Goal: Ask a question

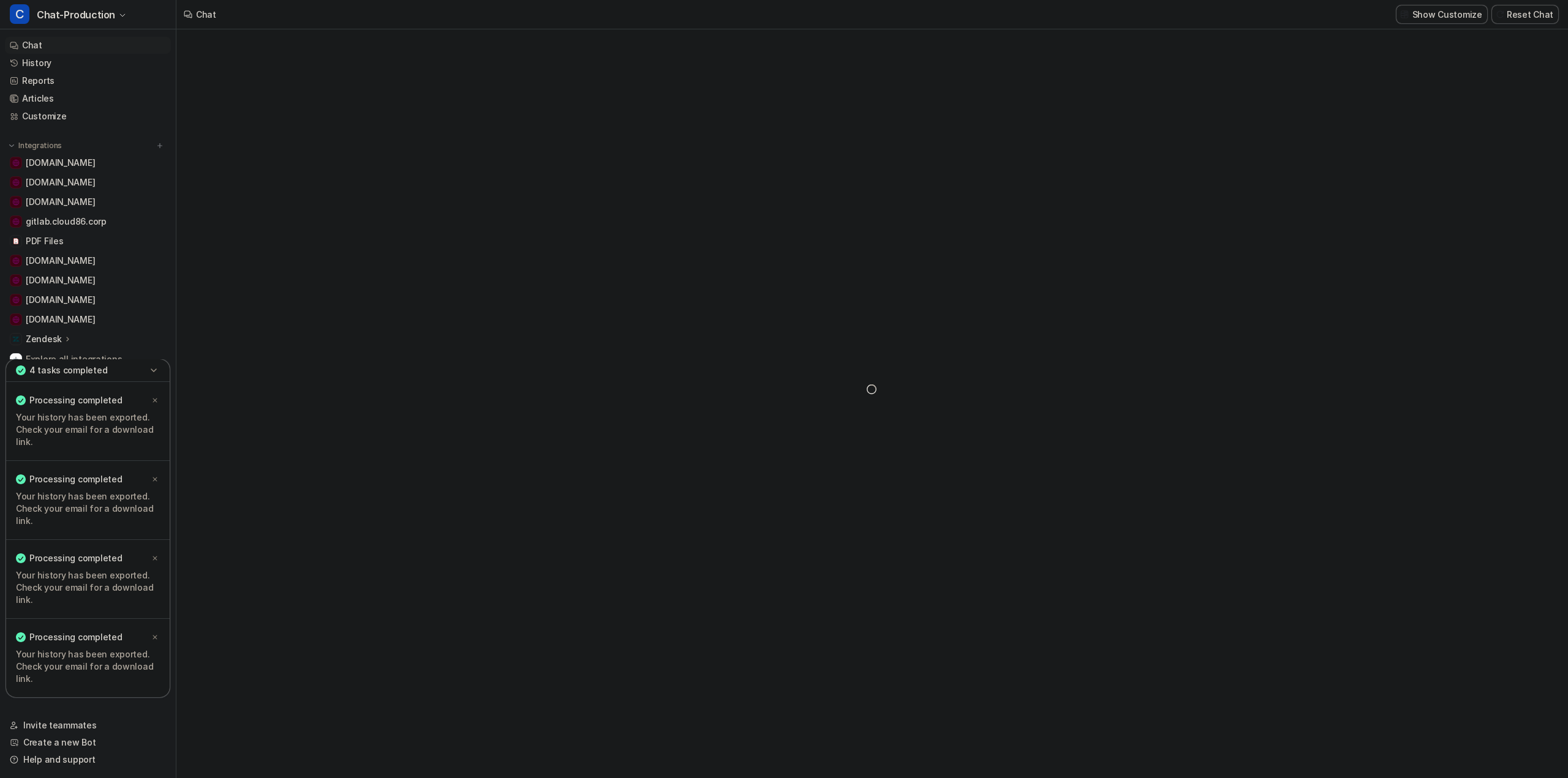
type textarea "**********"
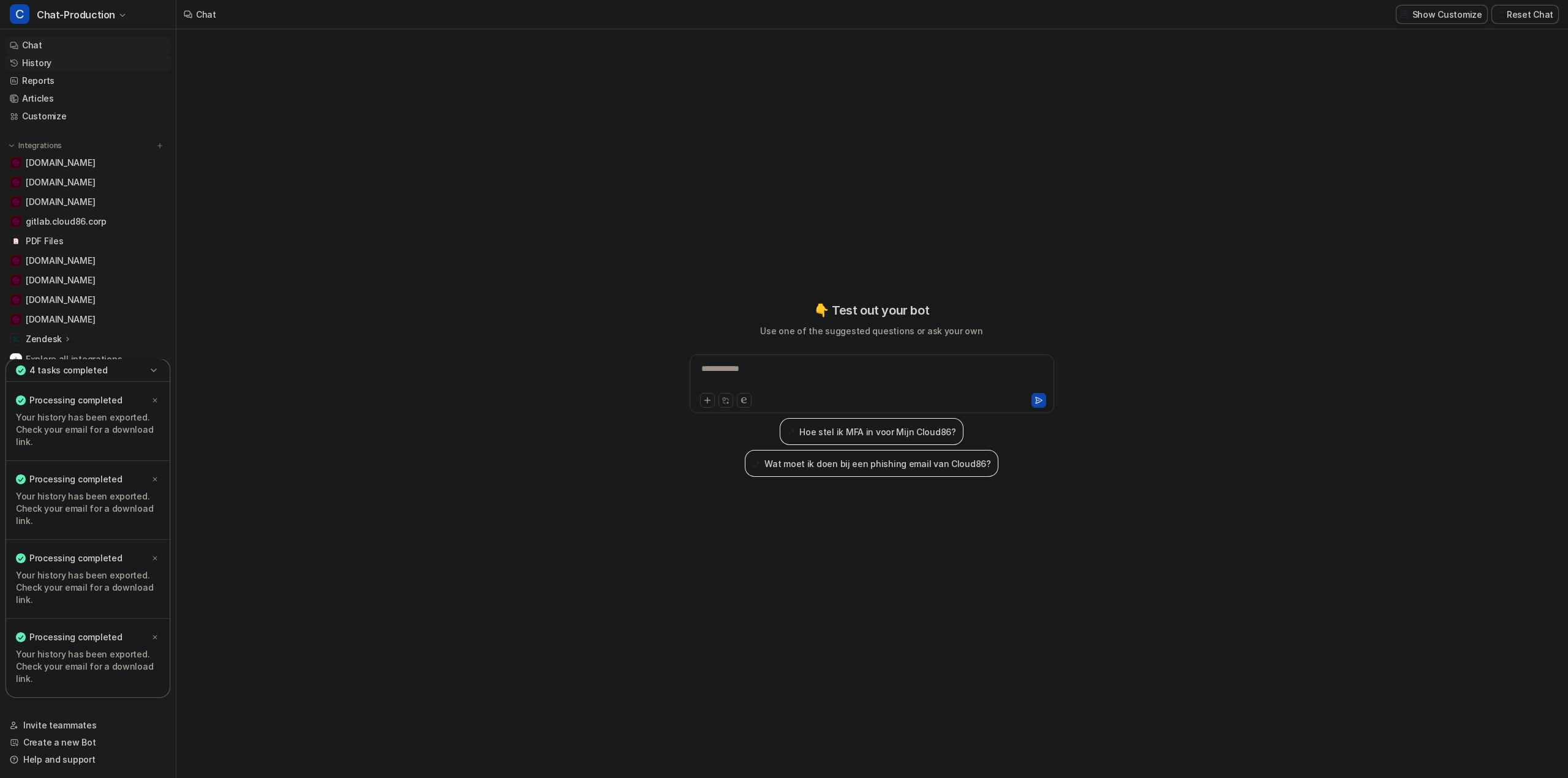
click at [55, 65] on link "History" at bounding box center [88, 63] width 166 height 17
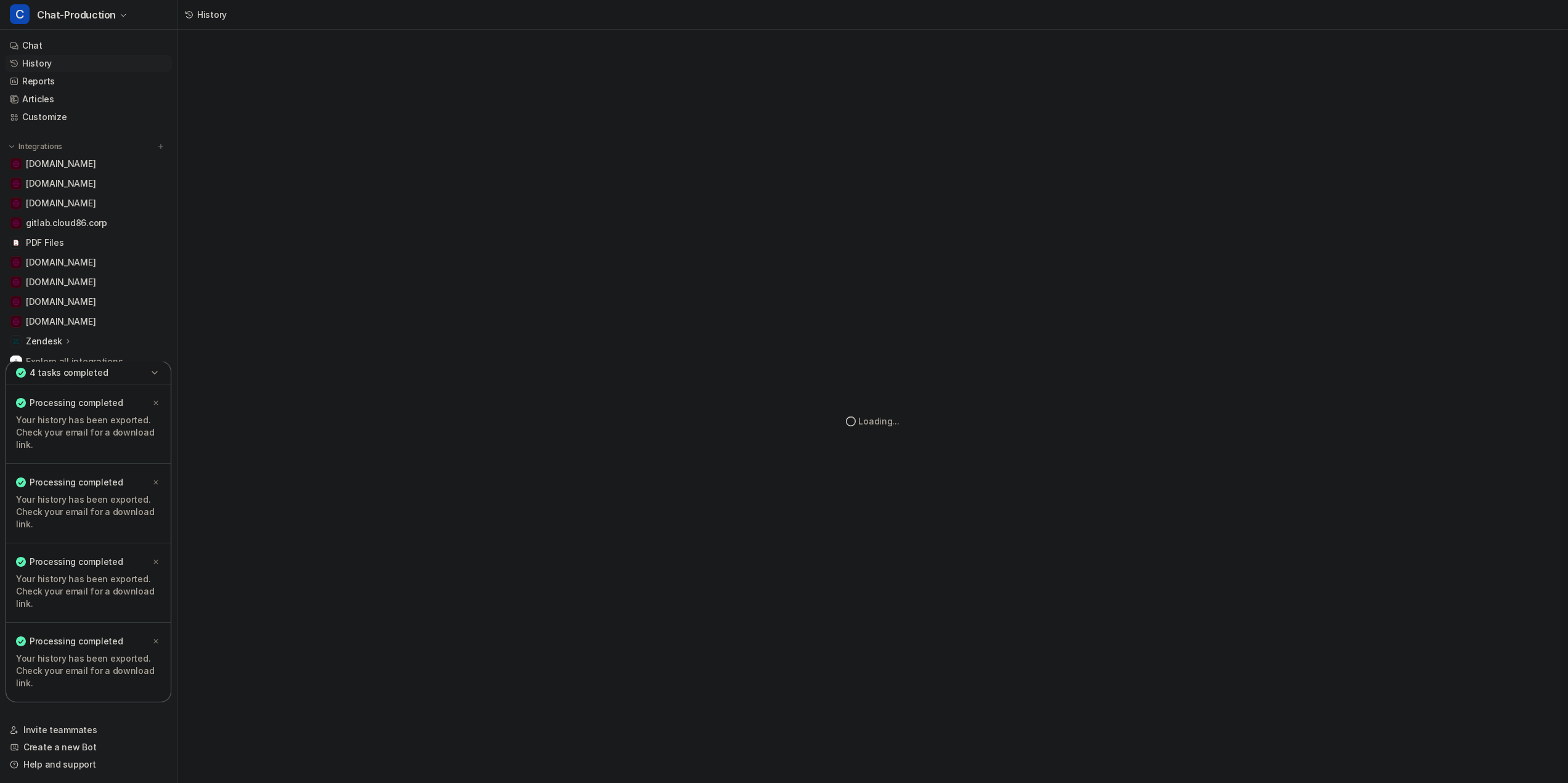
click at [154, 376] on icon at bounding box center [155, 373] width 13 height 13
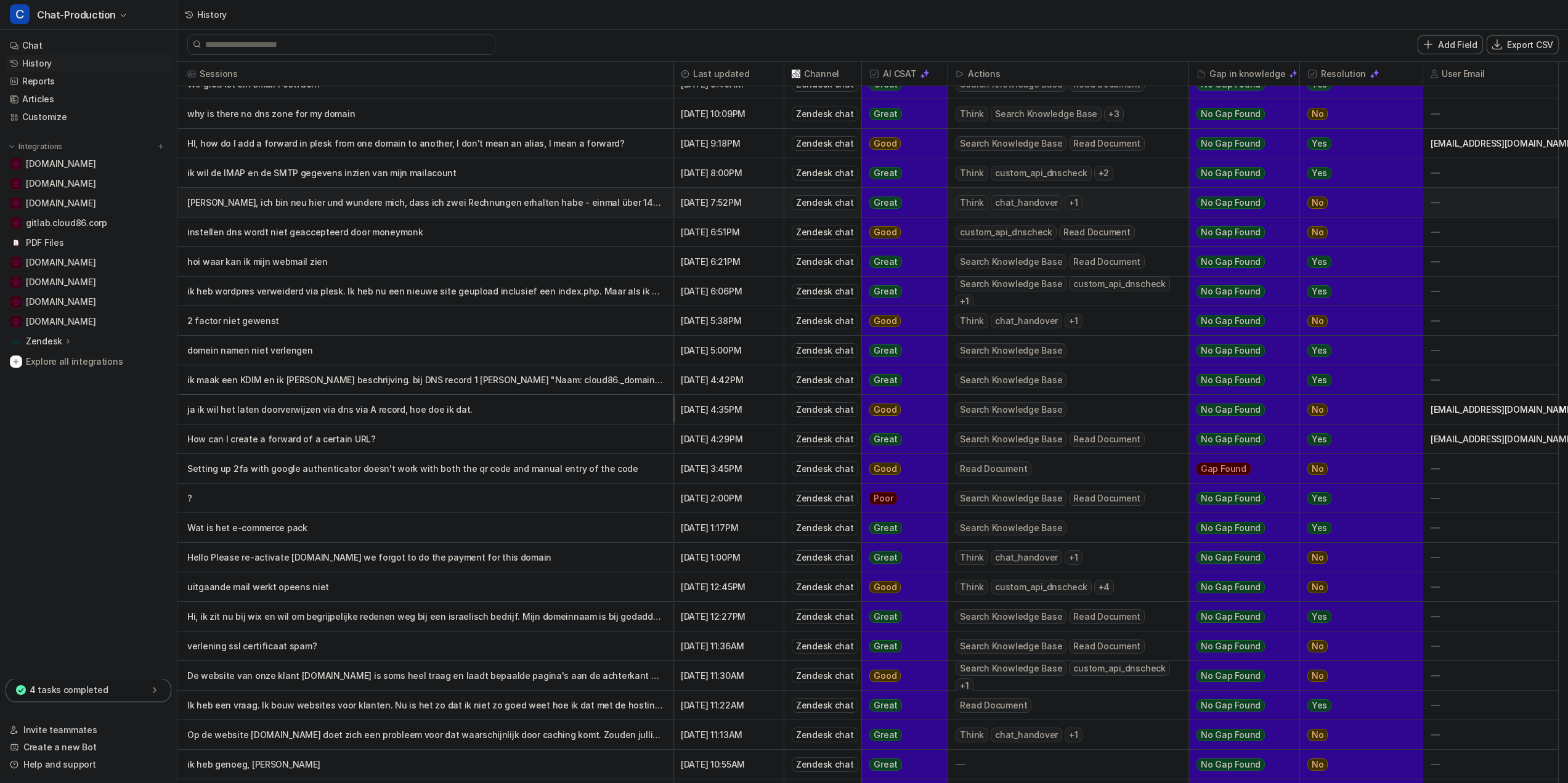
scroll to position [1580, 0]
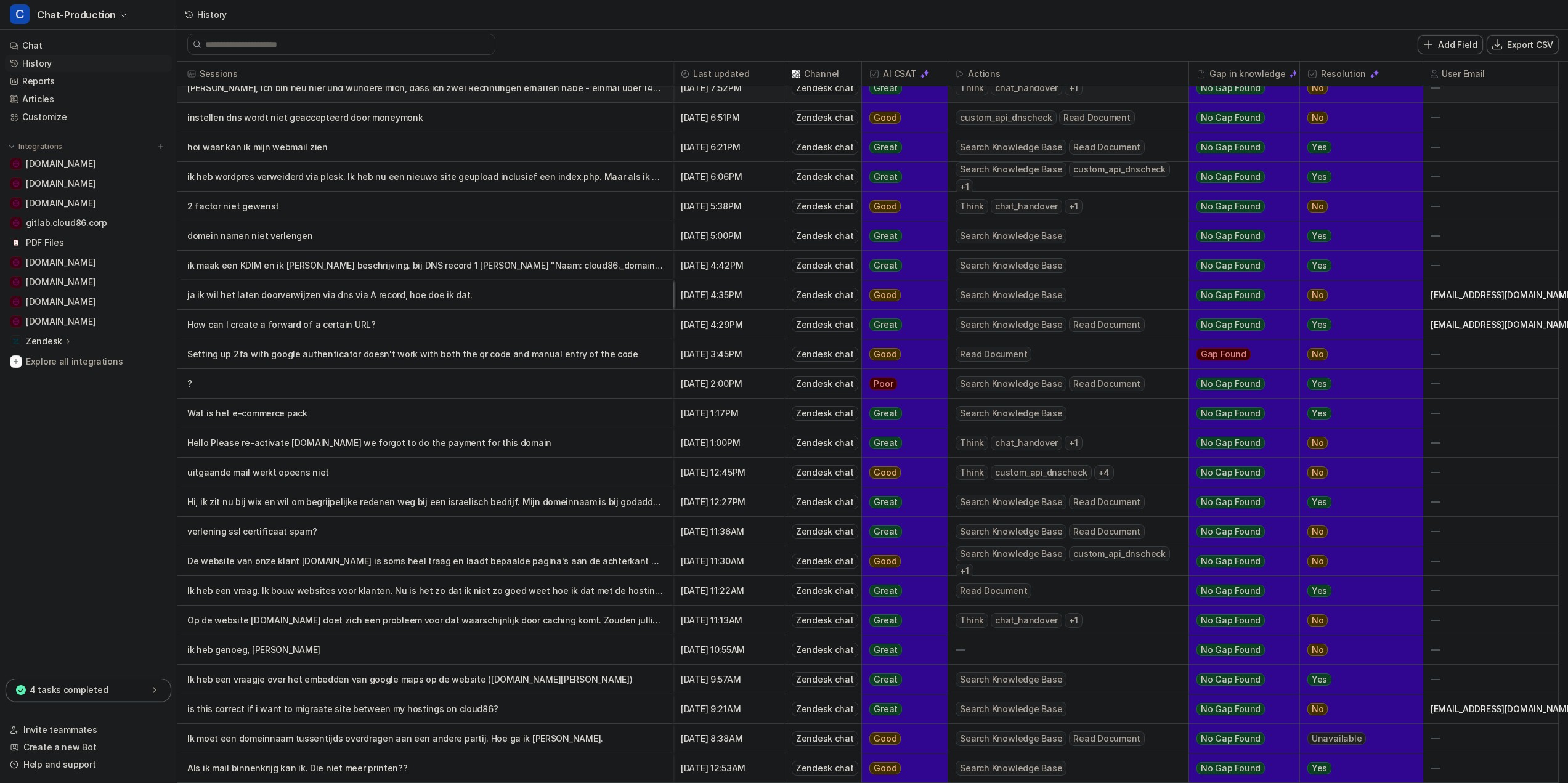
drag, startPoint x: 650, startPoint y: 662, endPoint x: 668, endPoint y: 754, distance: 93.7
click at [216, 468] on p "uitgaande mail werkt opeens niet" at bounding box center [425, 472] width 476 height 29
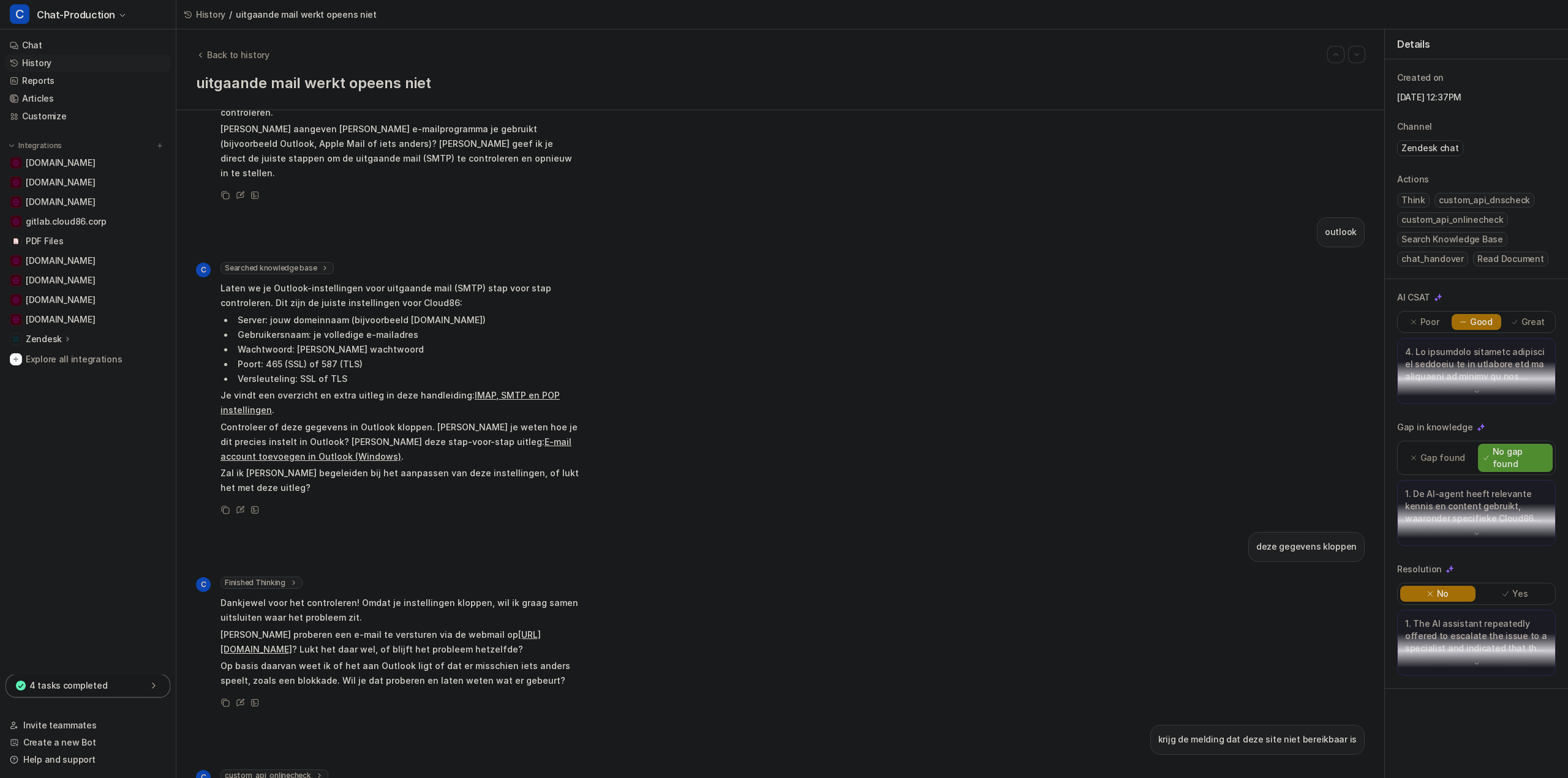
scroll to position [1367, 0]
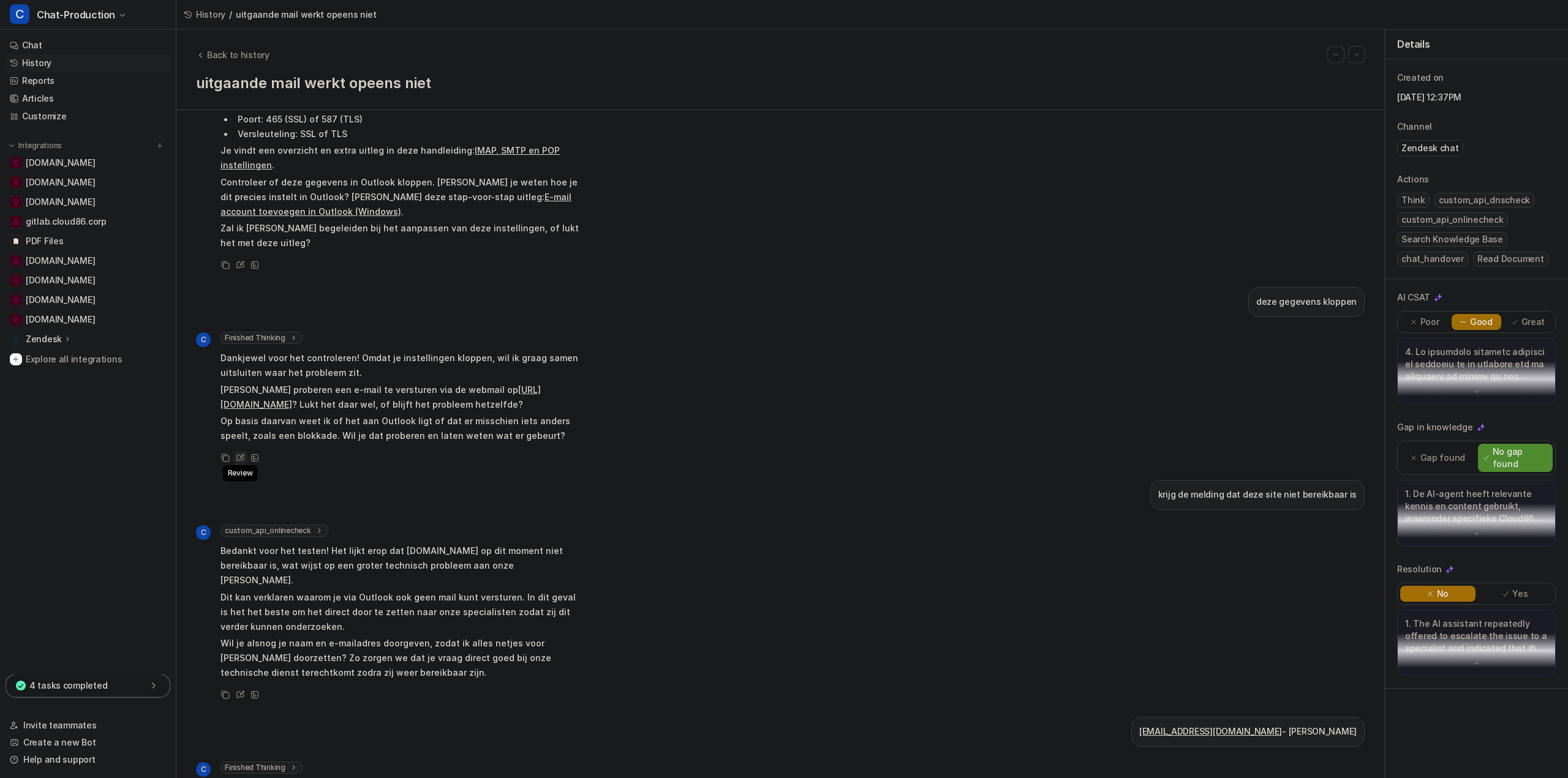
click at [240, 453] on icon at bounding box center [242, 456] width 5 height 5
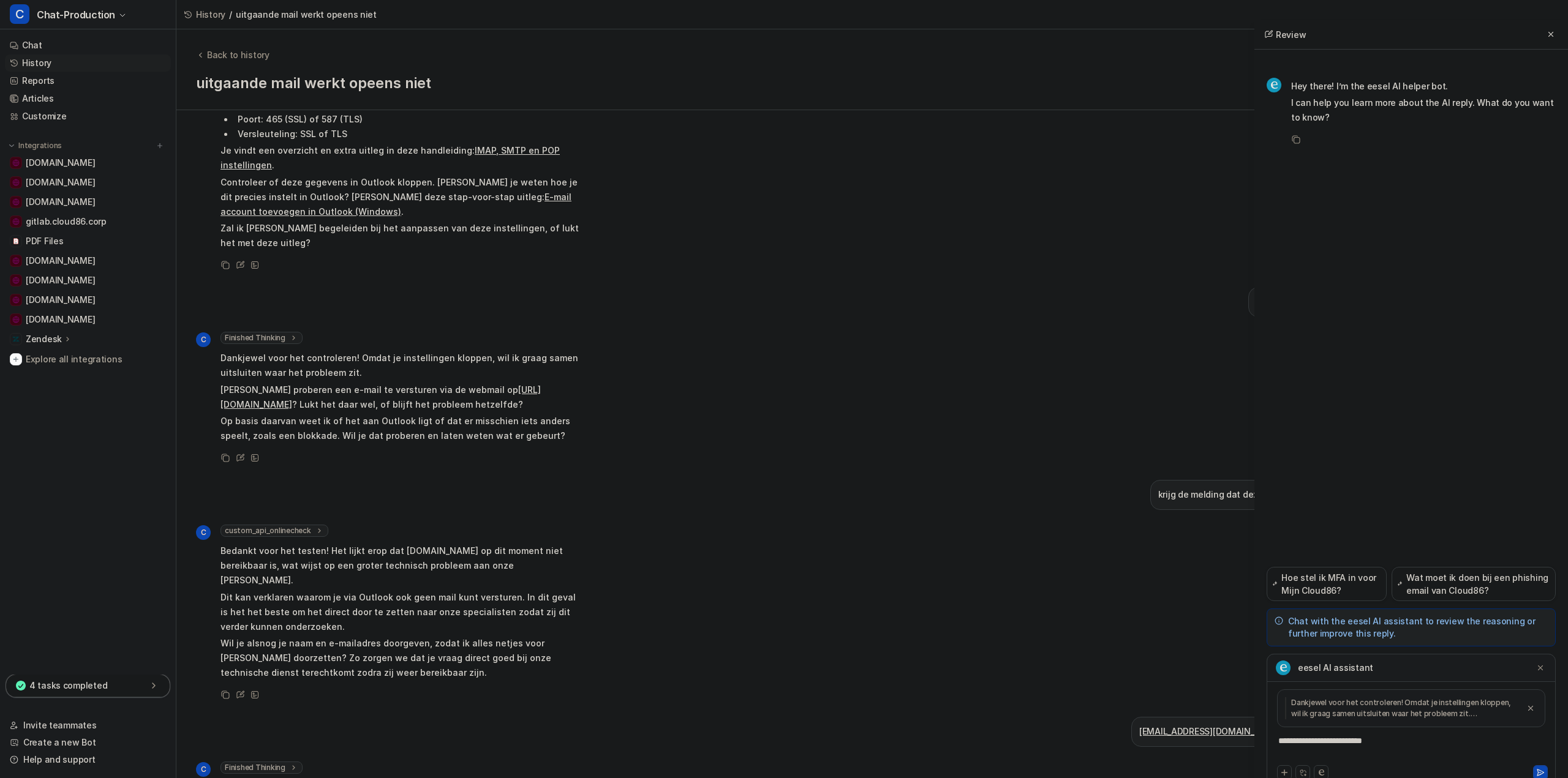
click at [1353, 746] on div "**********" at bounding box center [1411, 749] width 283 height 28
click at [1421, 743] on div "**********" at bounding box center [1411, 749] width 283 height 28
drag, startPoint x: 1419, startPoint y: 741, endPoint x: 1077, endPoint y: 765, distance: 342.8
click at [1077, 765] on div "Back to history uitgaande mail werkt opeens niet uitgaande mail werkt opeens ni…" at bounding box center [872, 404] width 1391 height 749
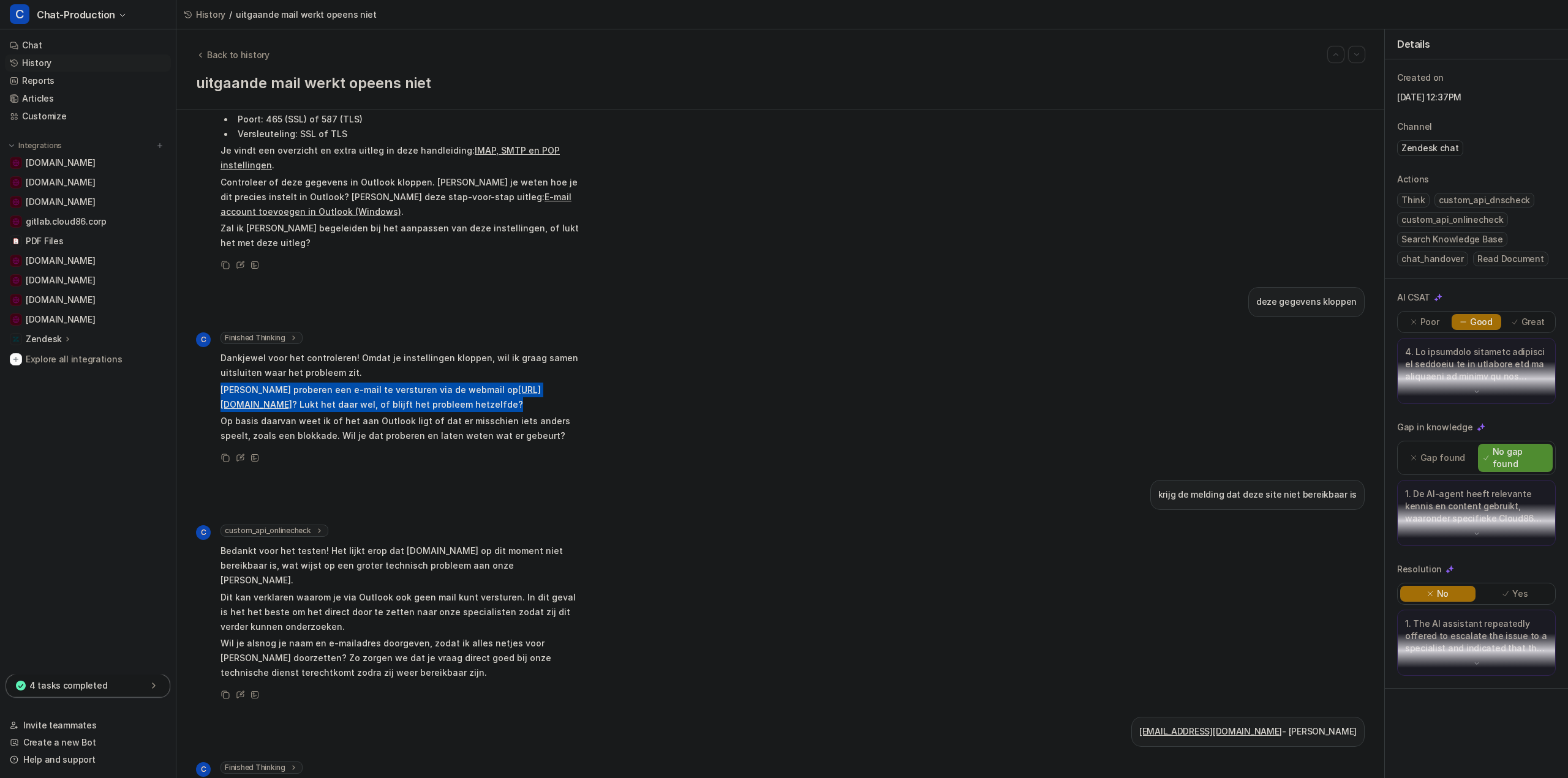
drag, startPoint x: 435, startPoint y: 344, endPoint x: 218, endPoint y: 334, distance: 217.2
click at [241, 453] on icon at bounding box center [242, 456] width 5 height 5
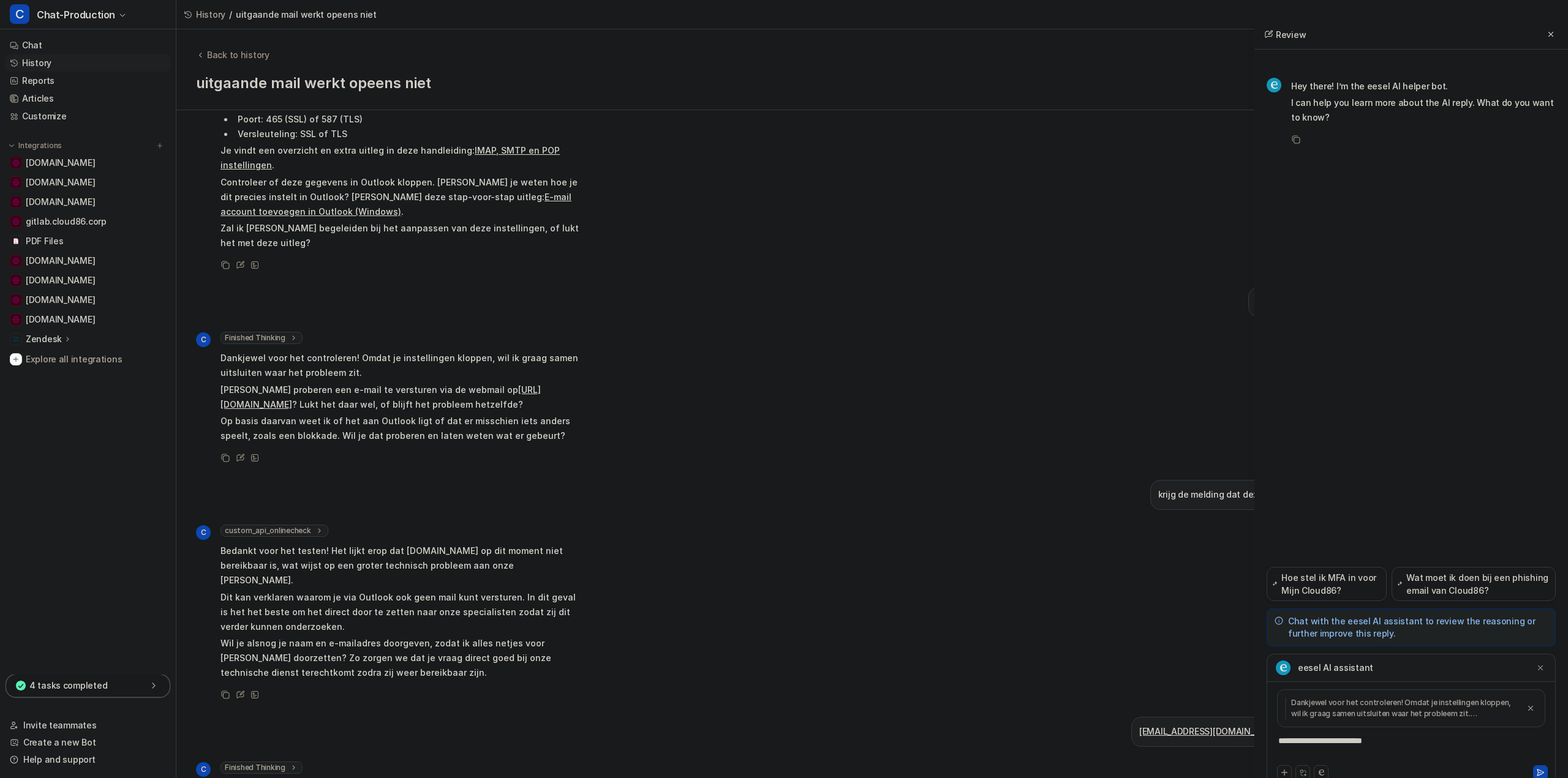
click at [1444, 752] on div "**********" at bounding box center [1411, 749] width 283 height 28
drag, startPoint x: 1421, startPoint y: 739, endPoint x: 1033, endPoint y: 742, distance: 388.0
click at [1033, 742] on div "Back to history uitgaande mail werkt opeens niet uitgaande mail werkt opeens ni…" at bounding box center [872, 404] width 1391 height 749
paste div
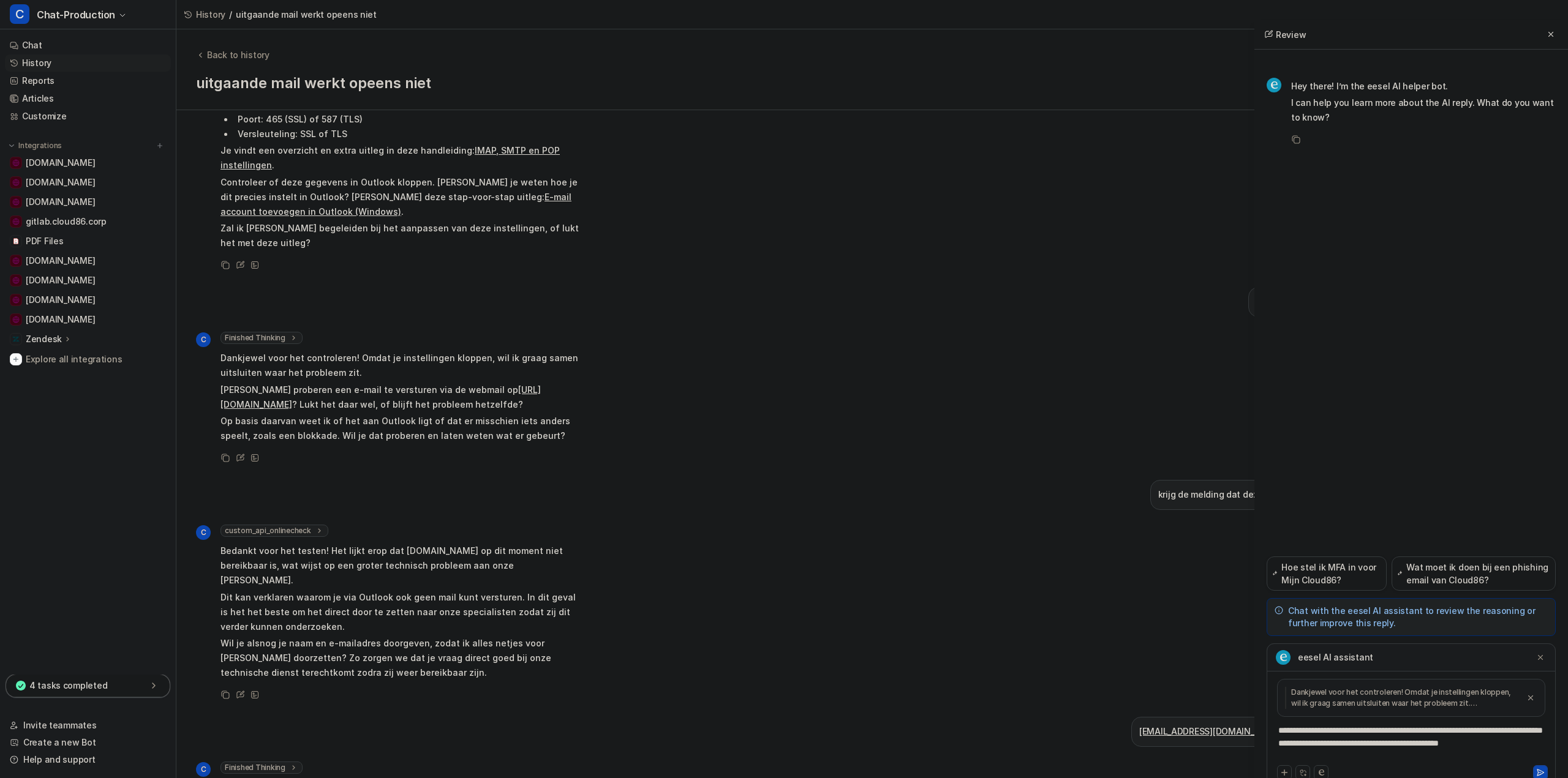
click at [1278, 727] on div "**********" at bounding box center [1411, 743] width 283 height 39
click at [1327, 755] on div "**********" at bounding box center [1411, 743] width 283 height 39
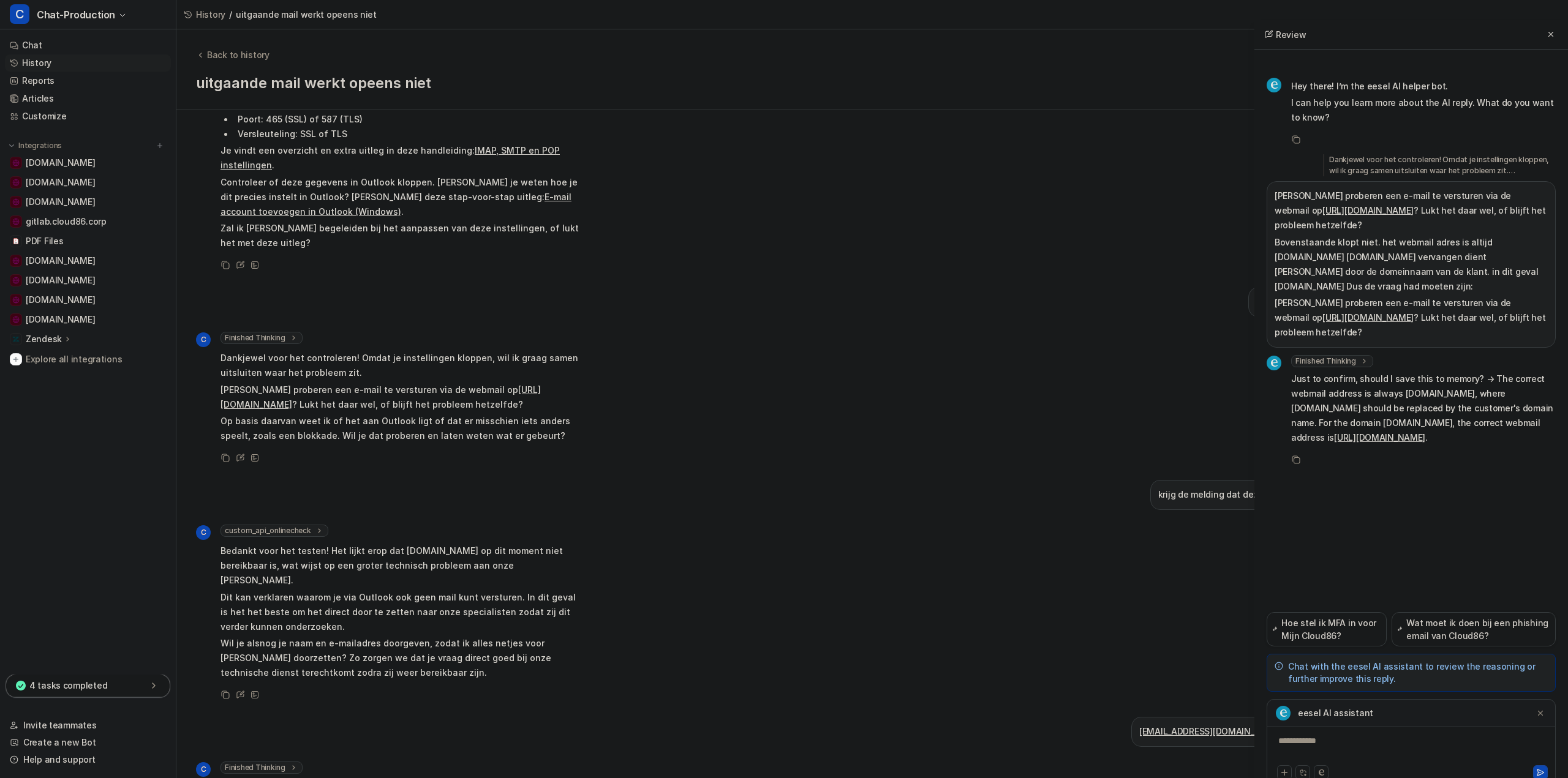
click at [1328, 739] on div "**********" at bounding box center [1411, 749] width 283 height 28
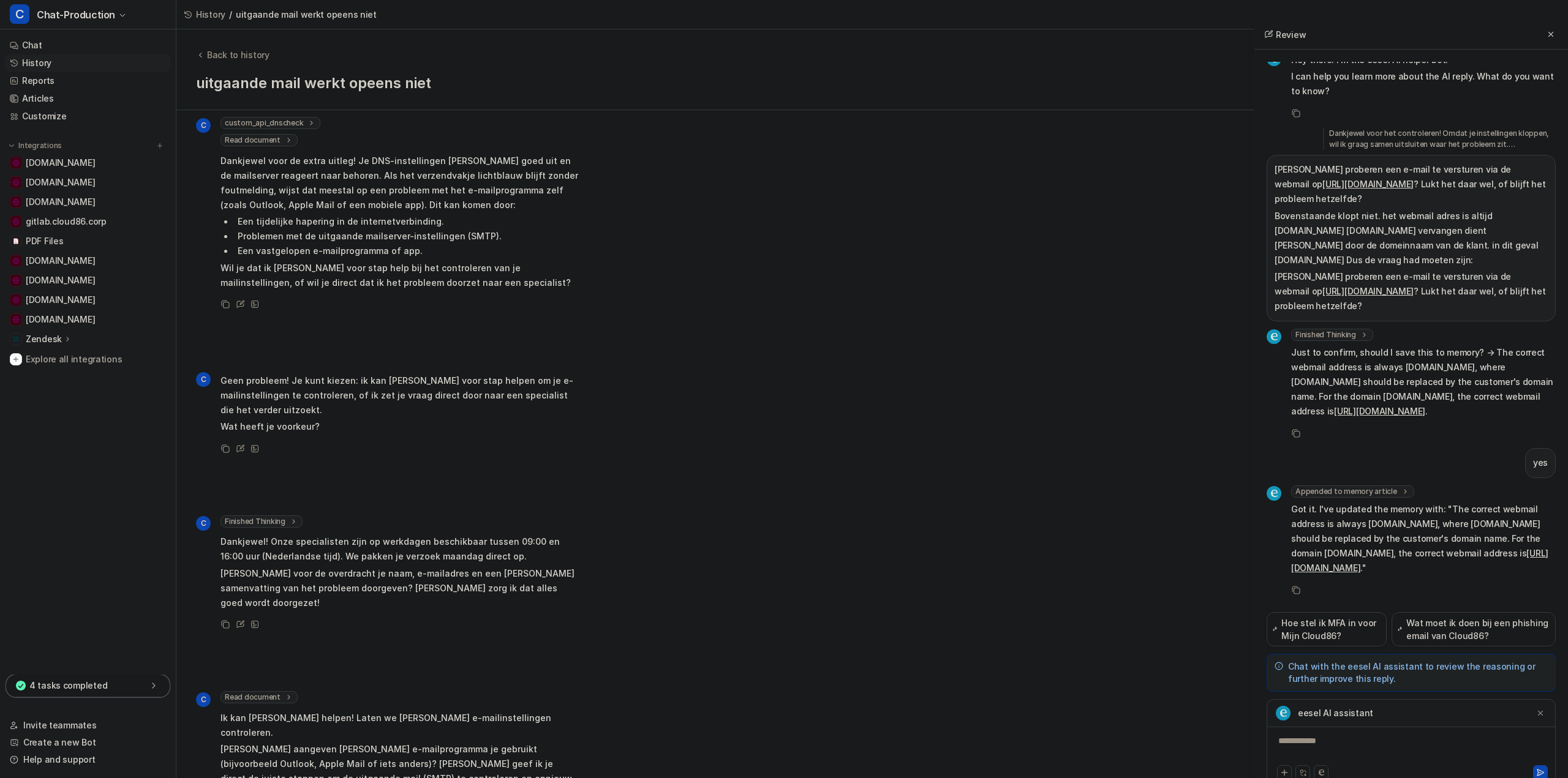
scroll to position [408, 0]
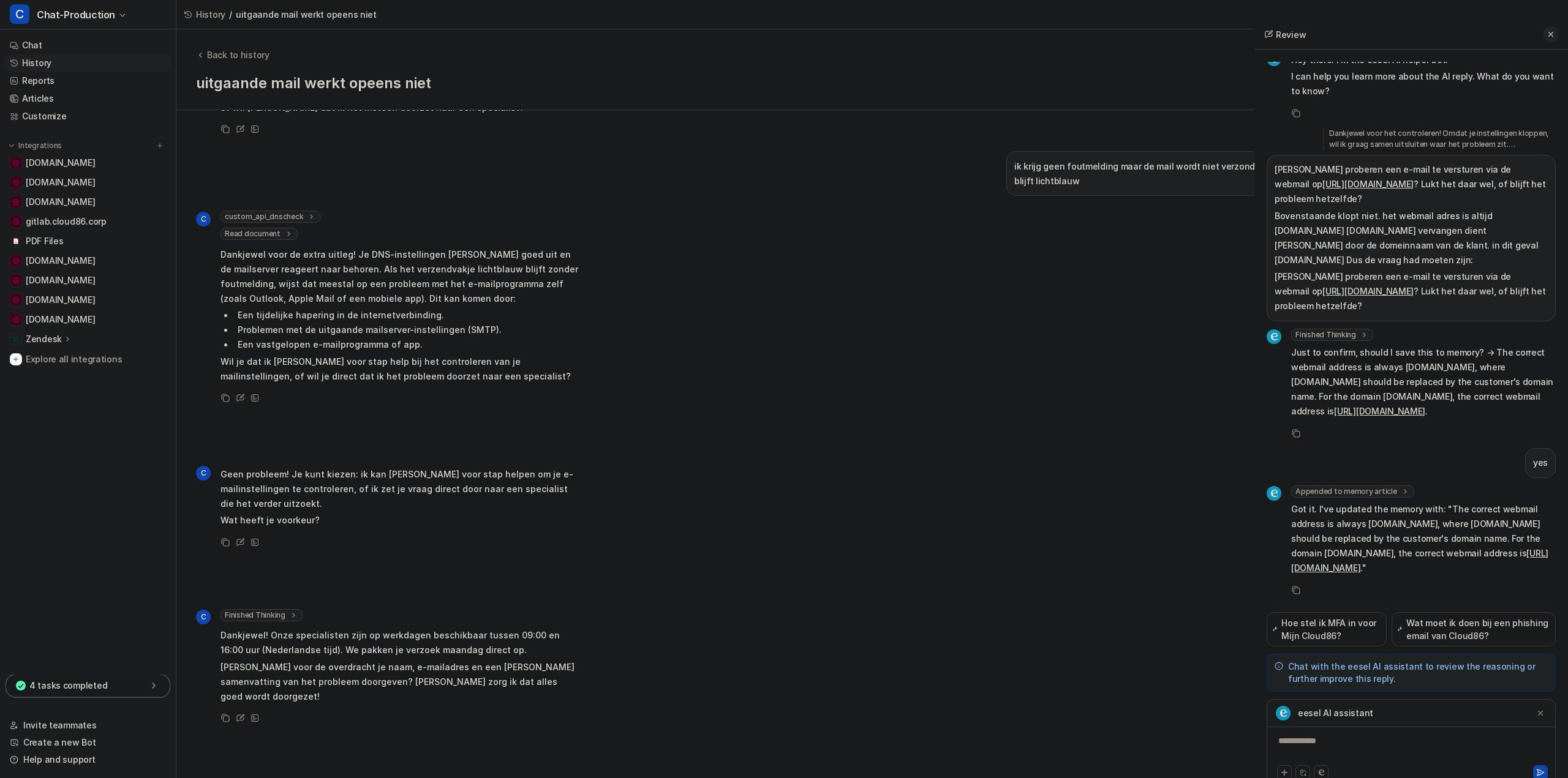
click at [1551, 35] on icon at bounding box center [1551, 34] width 9 height 9
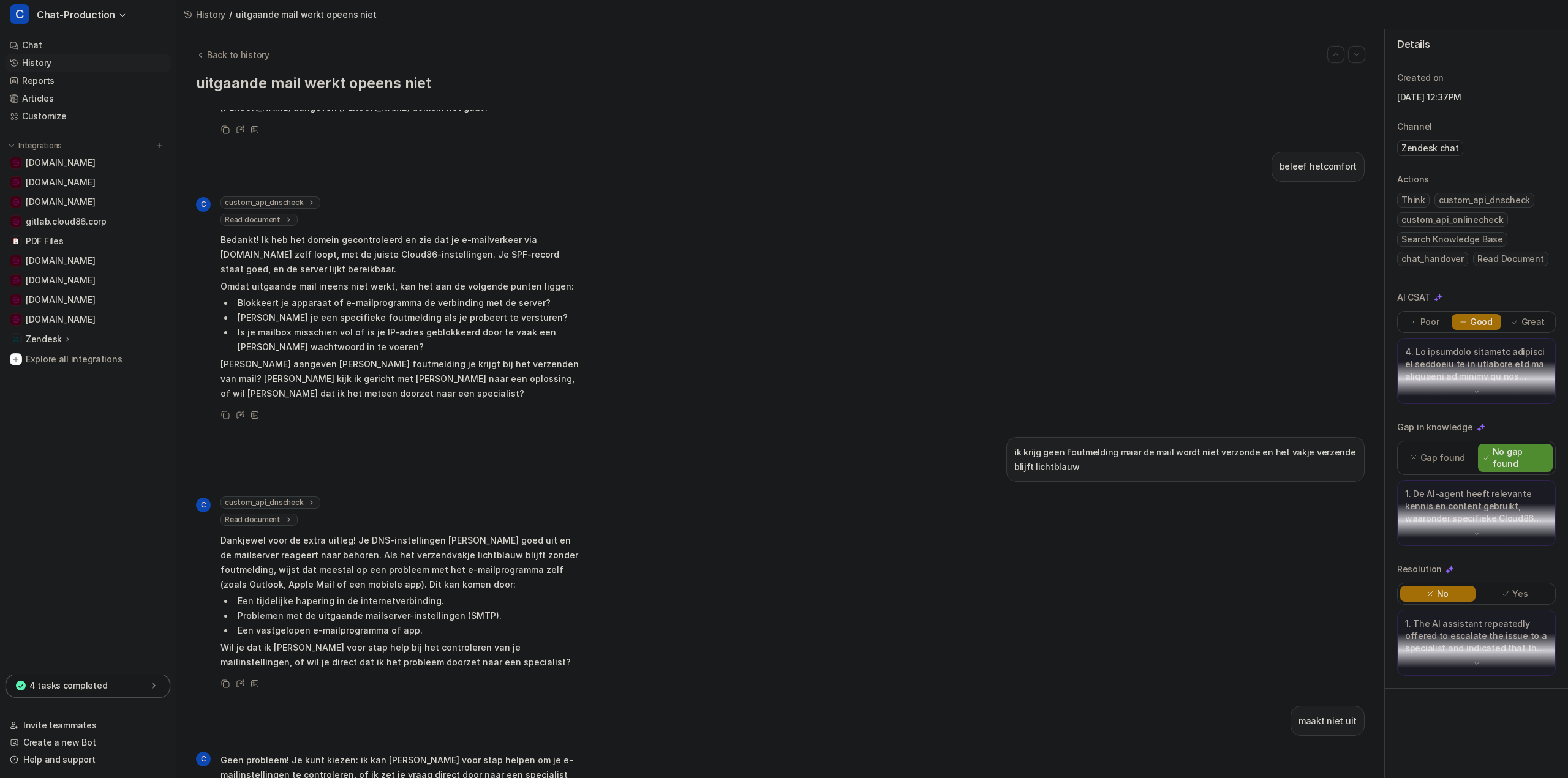
scroll to position [0, 0]
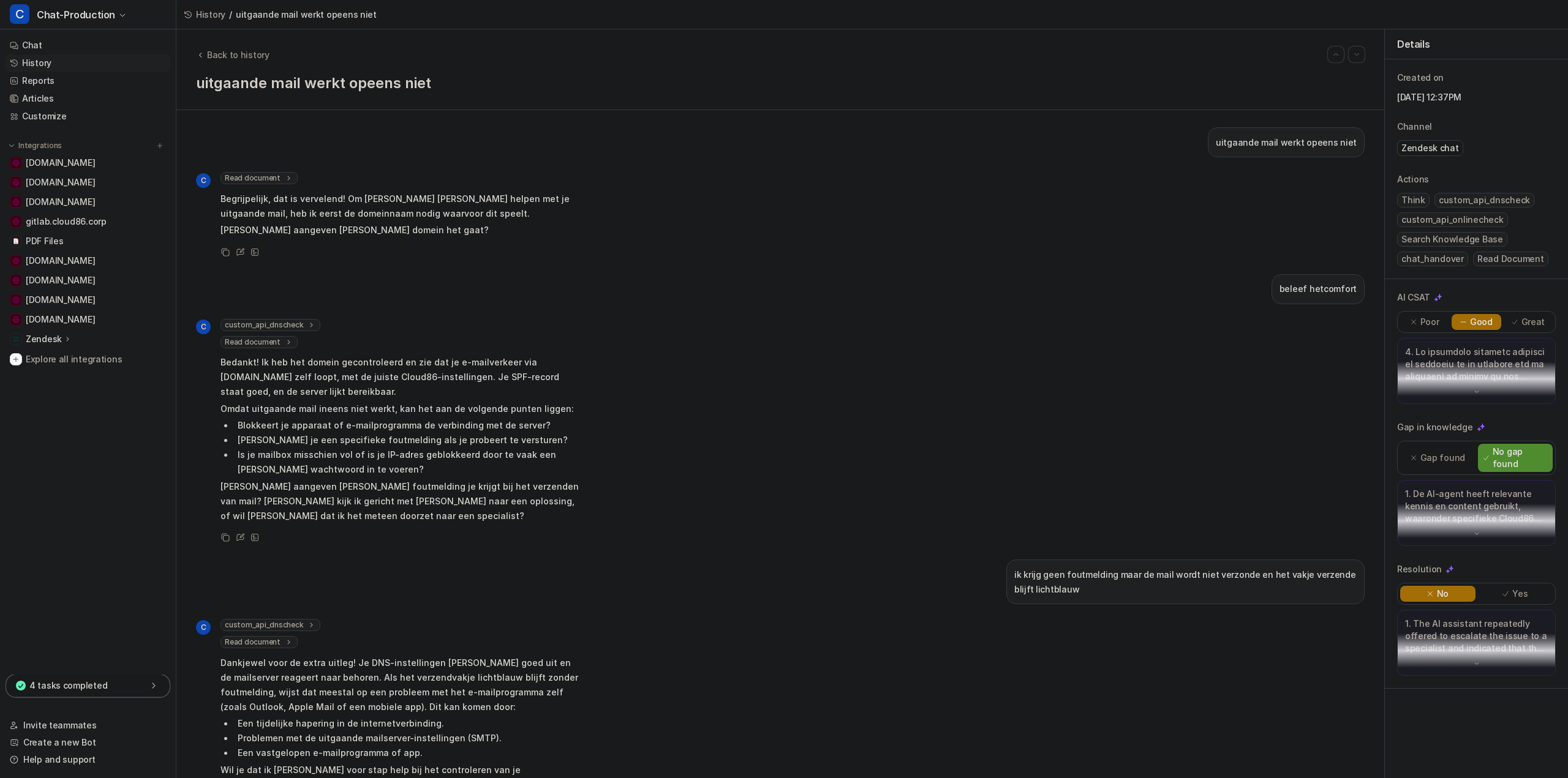
click at [1247, 144] on p "uitgaande mail werkt opeens niet" at bounding box center [1286, 143] width 141 height 15
copy div "uitgaande mail werkt opeens niet C"
drag, startPoint x: 1077, startPoint y: 594, endPoint x: 995, endPoint y: 568, distance: 86.0
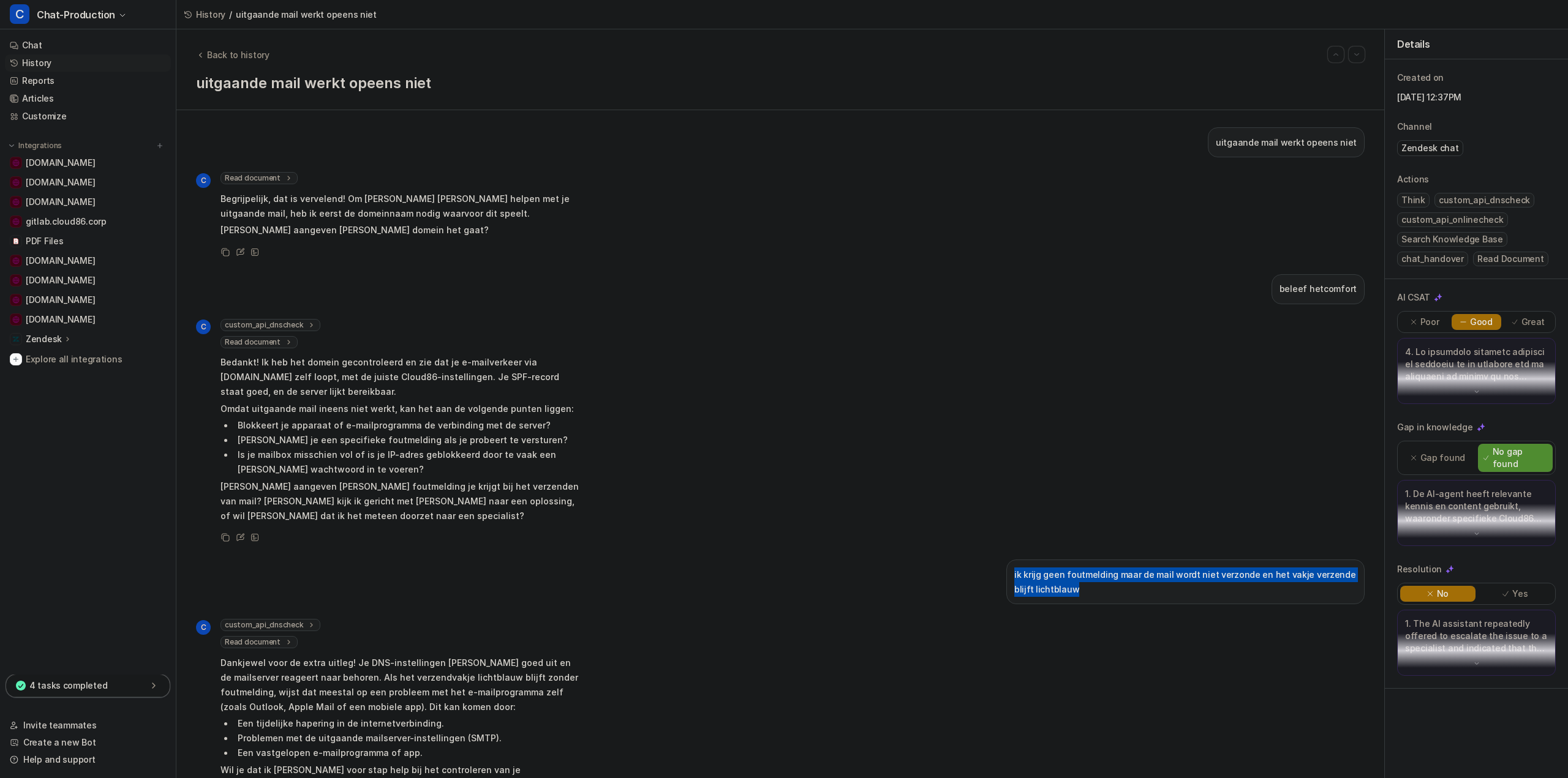
click at [995, 568] on div "ik krijg geen foutmelding maar de mail wordt niet verzonde en het vakje verzend…" at bounding box center [781, 582] width 1169 height 45
click at [1319, 289] on p "beleef hetcomfort" at bounding box center [1318, 288] width 77 height 15
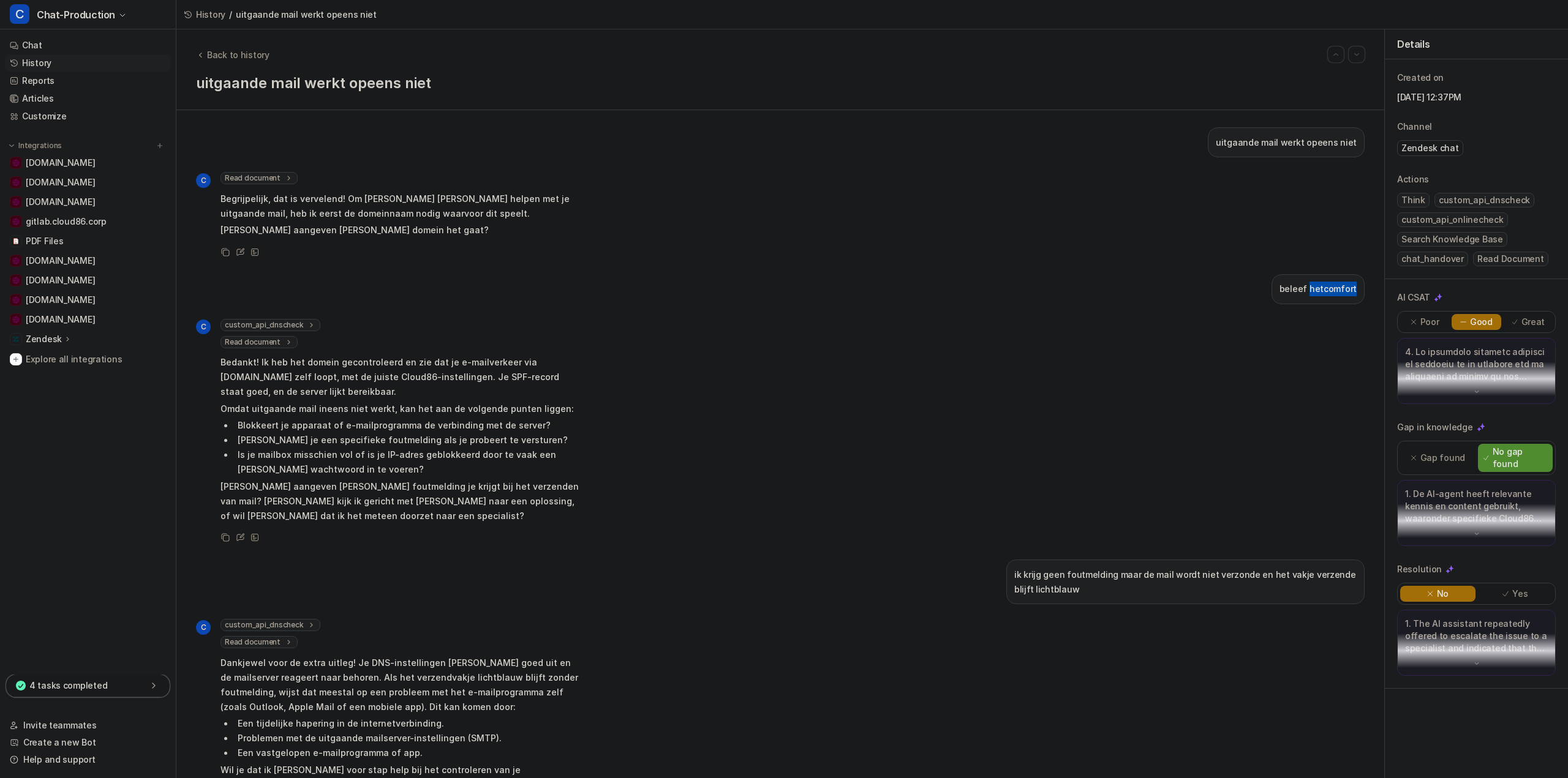
click at [1319, 289] on p "beleef hetcomfort" at bounding box center [1318, 288] width 77 height 15
copy div "beleef hetcomfort C"
drag, startPoint x: 221, startPoint y: 378, endPoint x: 308, endPoint y: 382, distance: 87.1
click at [308, 382] on p "Bedankt! Ik heb het domein gecontroleerd en zie dat je e-mailverkeer via beleef…" at bounding box center [400, 377] width 358 height 44
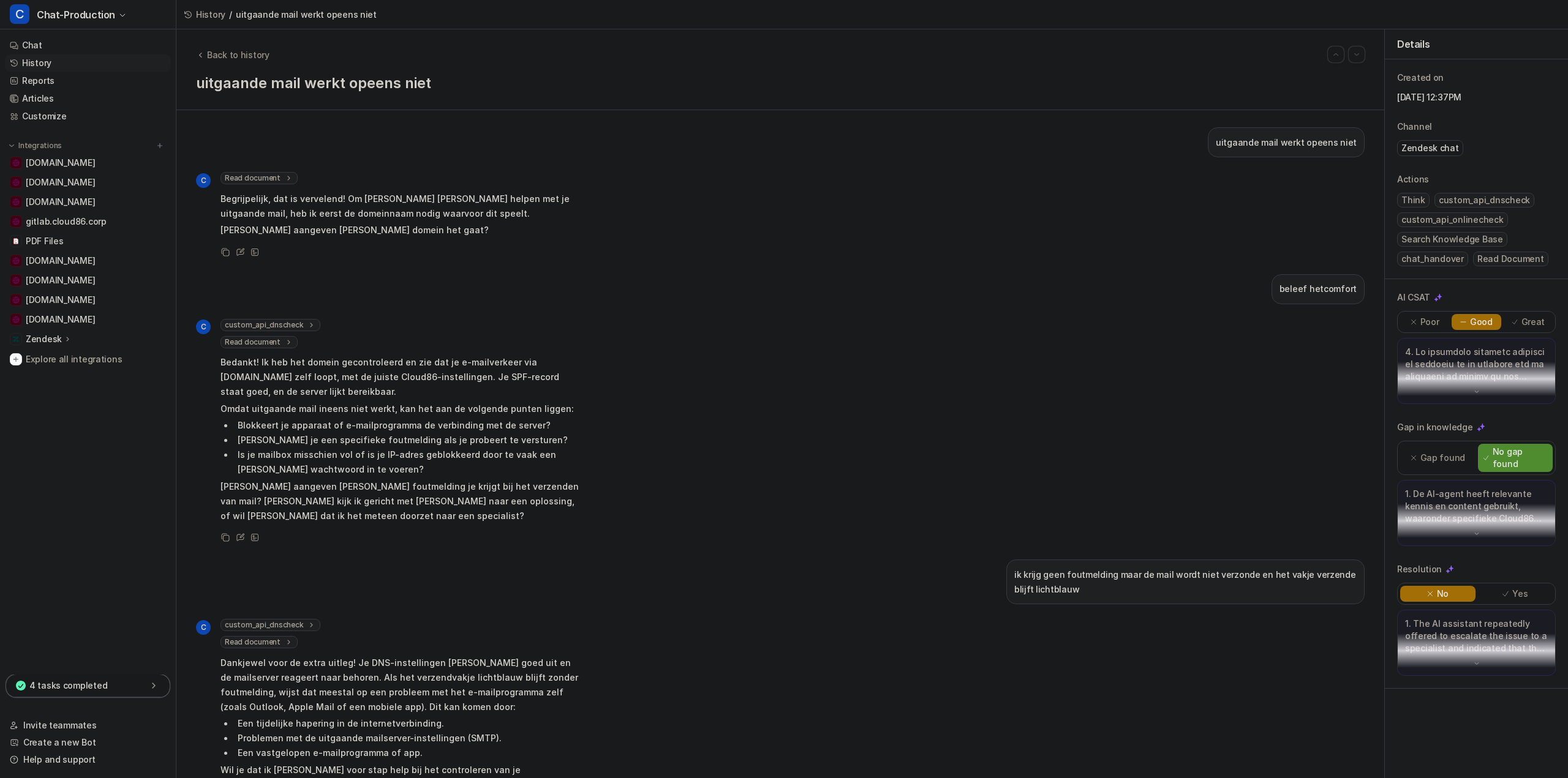
click at [1309, 295] on p "beleef hetcomfort" at bounding box center [1318, 288] width 77 height 15
click at [1307, 285] on p "beleef hetcomfort" at bounding box center [1318, 288] width 77 height 15
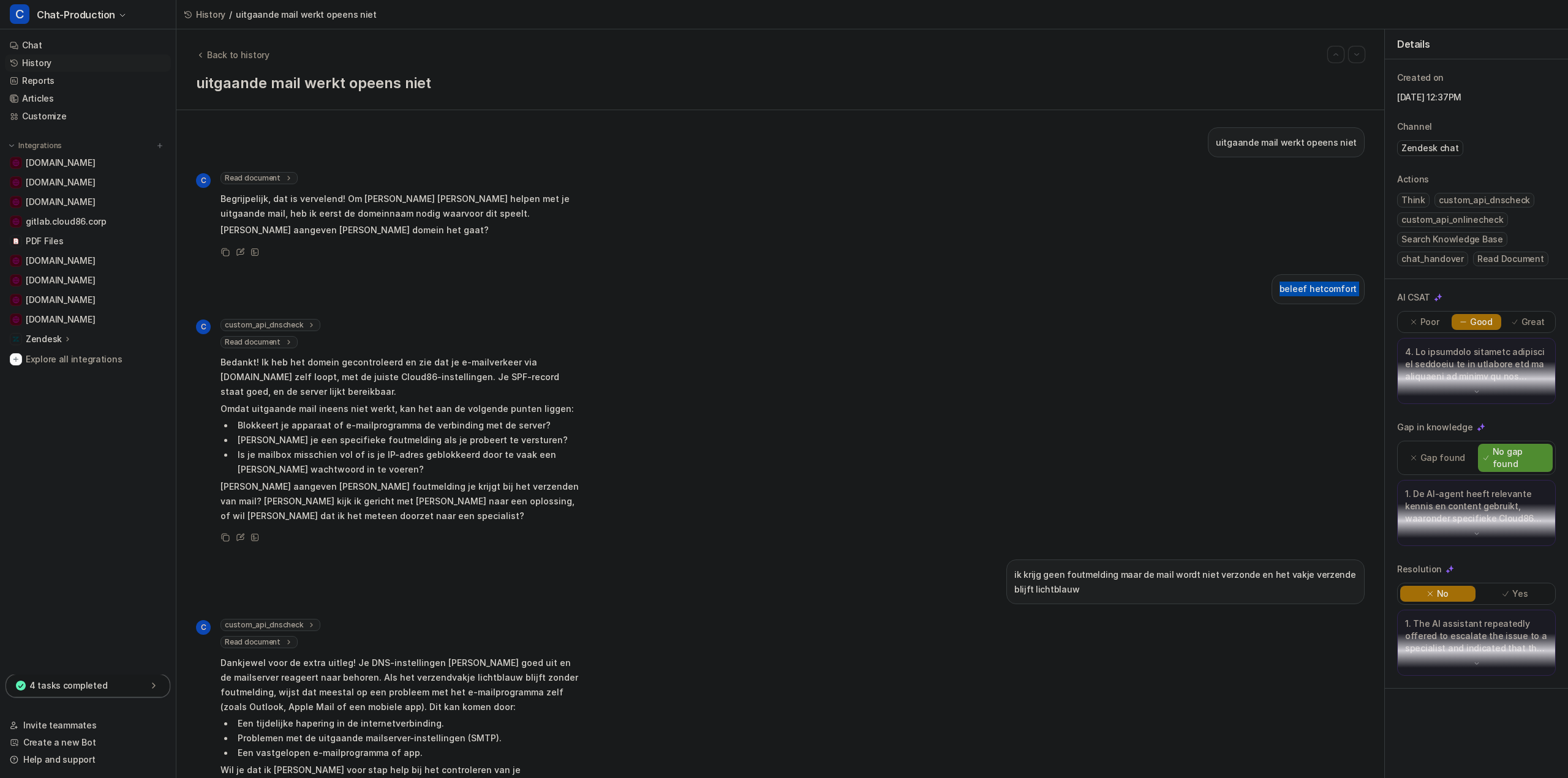
click at [1307, 285] on p "beleef hetcomfort" at bounding box center [1318, 288] width 77 height 15
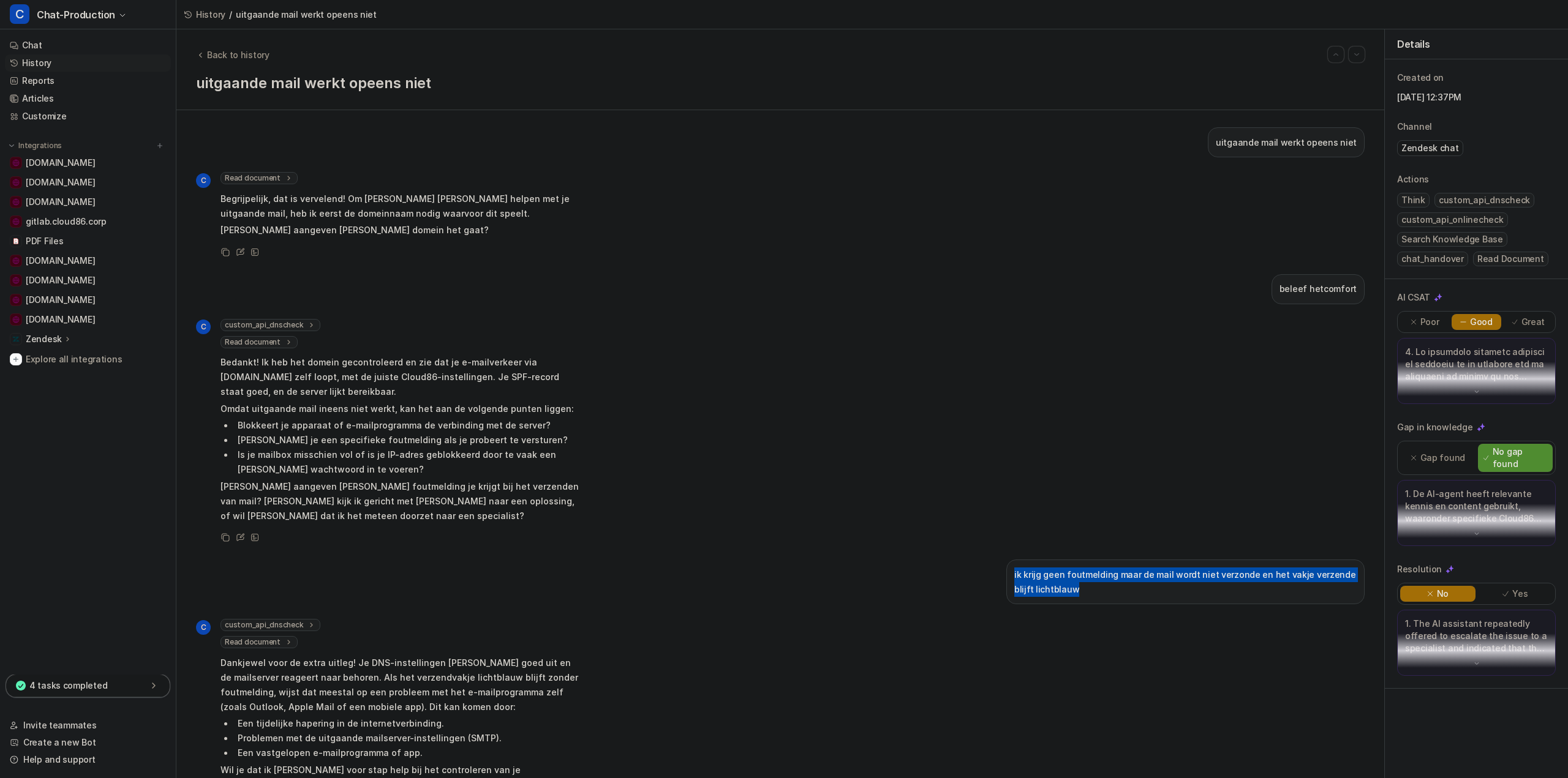
drag, startPoint x: 1040, startPoint y: 585, endPoint x: 994, endPoint y: 579, distance: 46.4
click at [980, 577] on div "ik krijg geen foutmelding maar de mail wordt niet verzonde en het vakje verzend…" at bounding box center [781, 582] width 1169 height 45
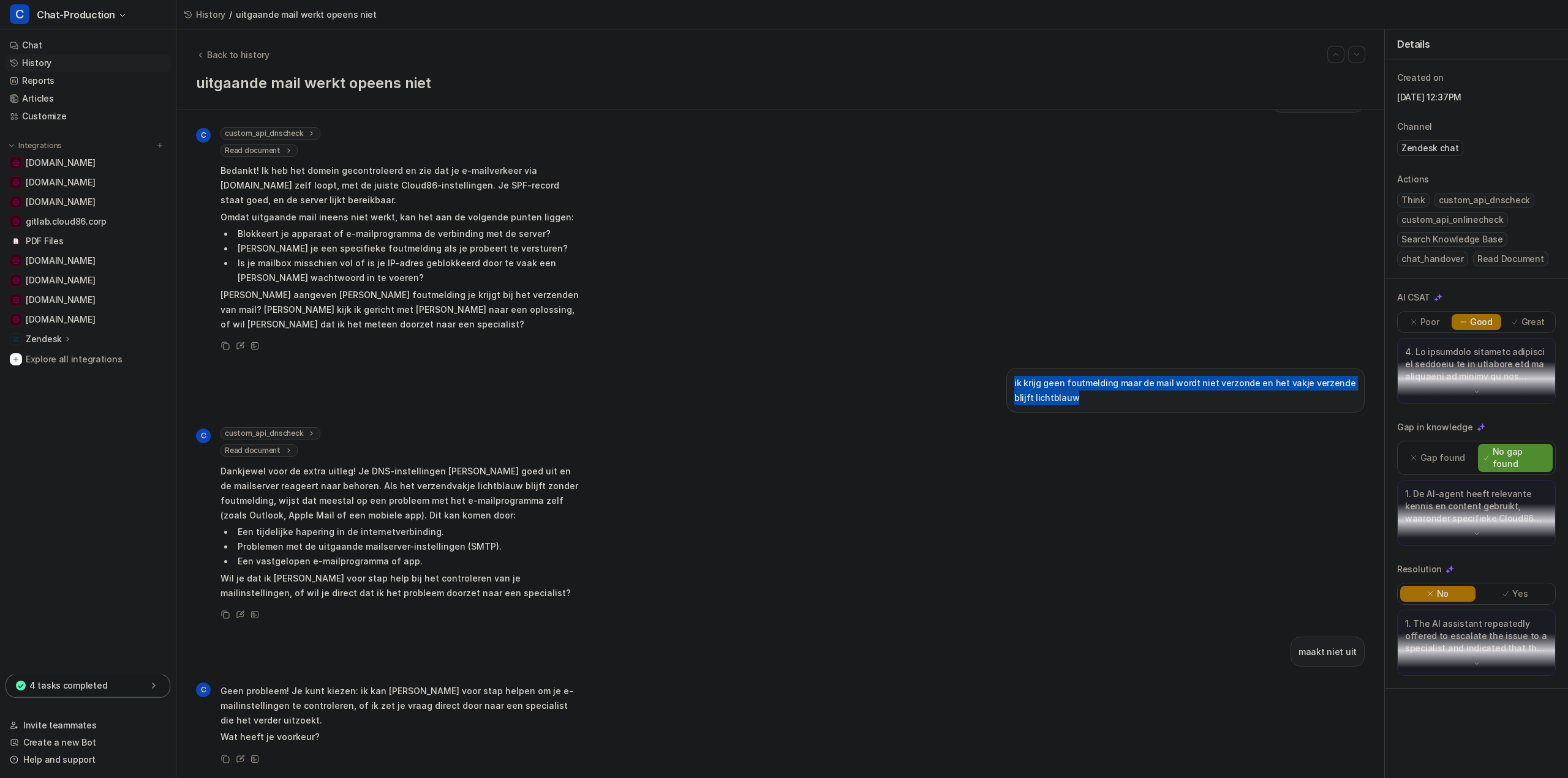
scroll to position [286, 0]
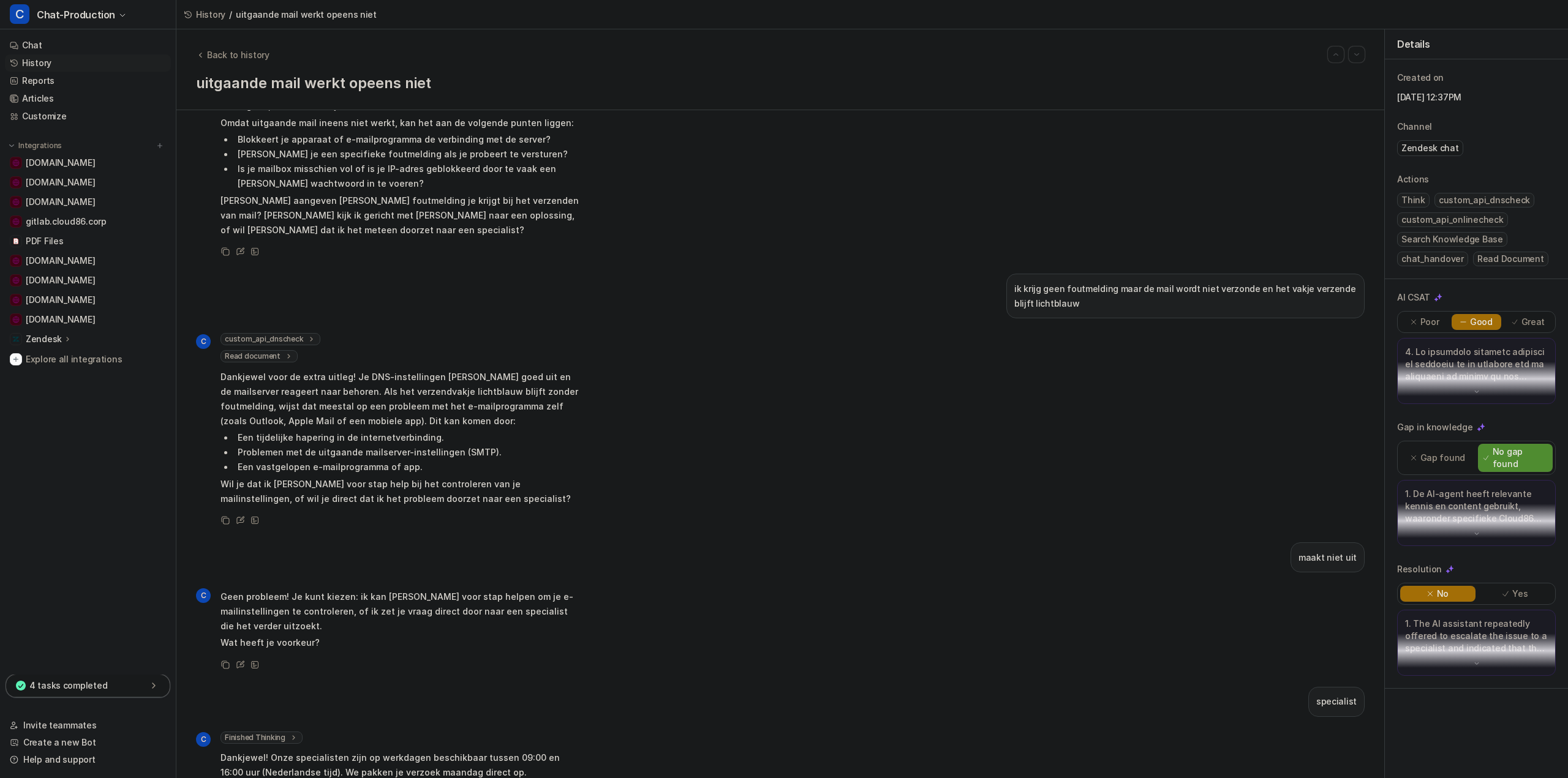
click at [1310, 555] on p "maakt niet uit" at bounding box center [1327, 557] width 58 height 15
copy div "maakt niet uit C"
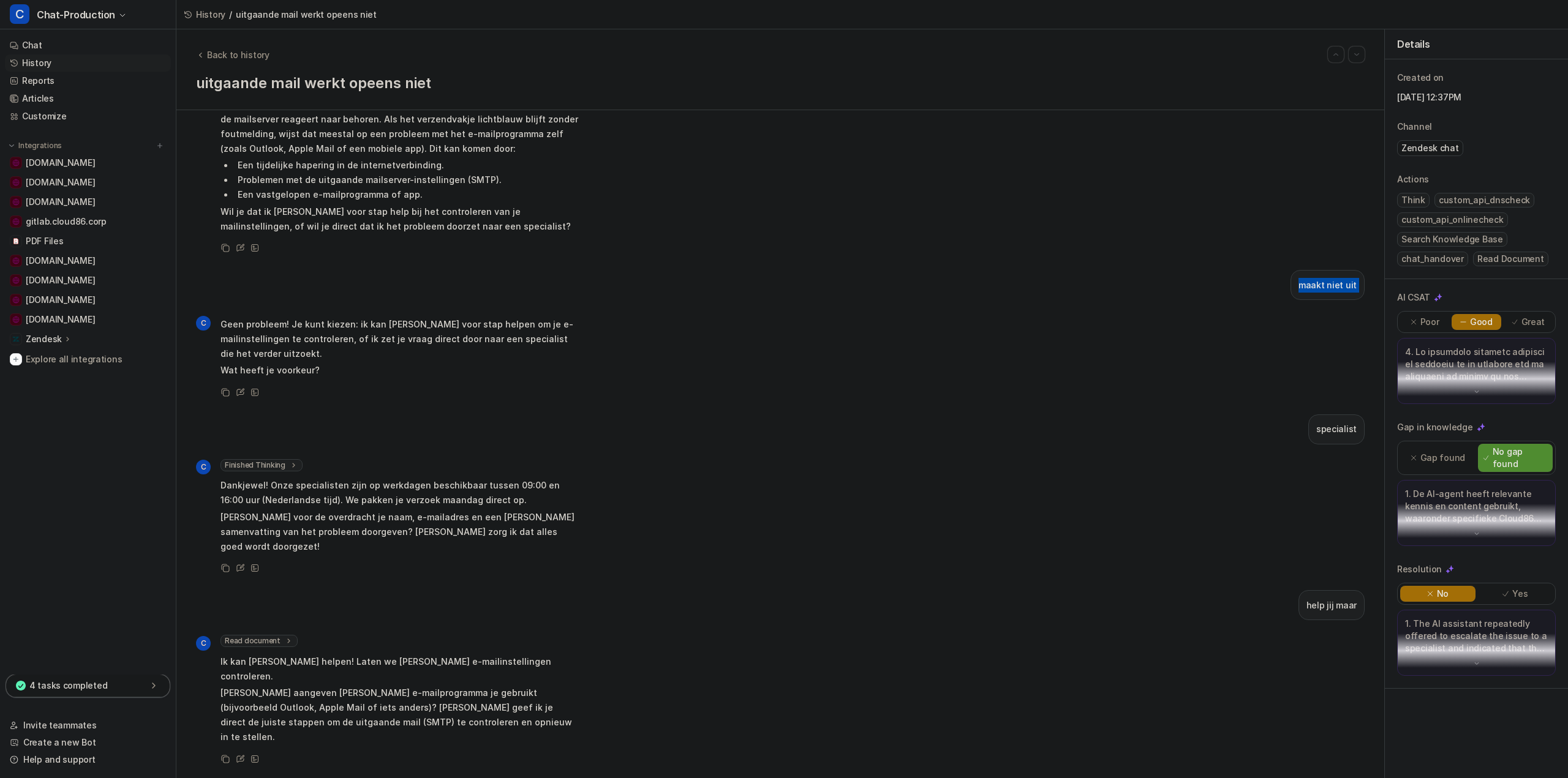
scroll to position [0, 0]
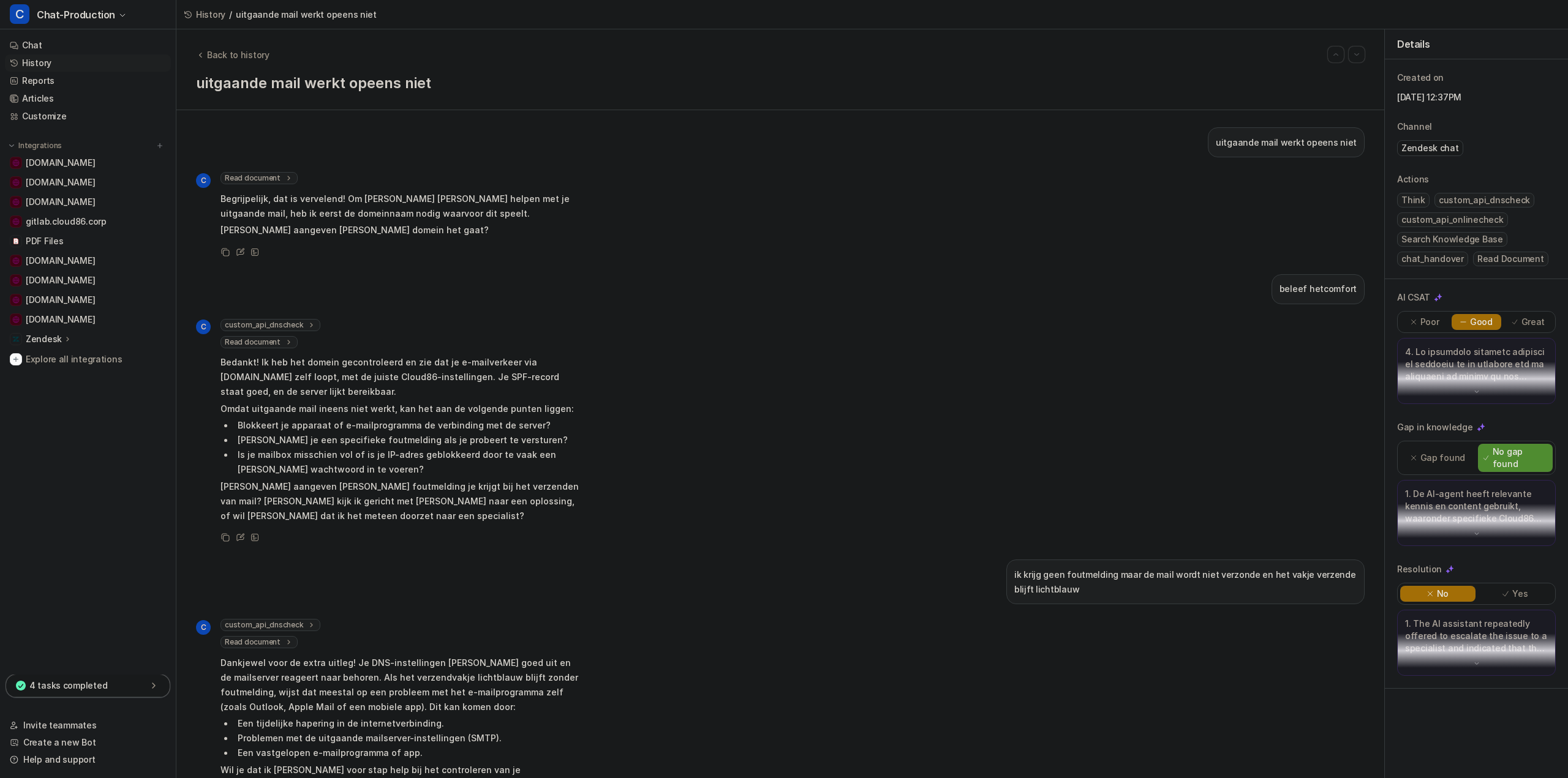
click at [1261, 140] on p "uitgaande mail werkt opeens niet" at bounding box center [1286, 143] width 141 height 15
click at [1262, 140] on p "uitgaande mail werkt opeens niet" at bounding box center [1286, 143] width 141 height 15
copy div "uitgaande mail werkt opeens niet C"
drag, startPoint x: 1081, startPoint y: 594, endPoint x: 999, endPoint y: 575, distance: 84.2
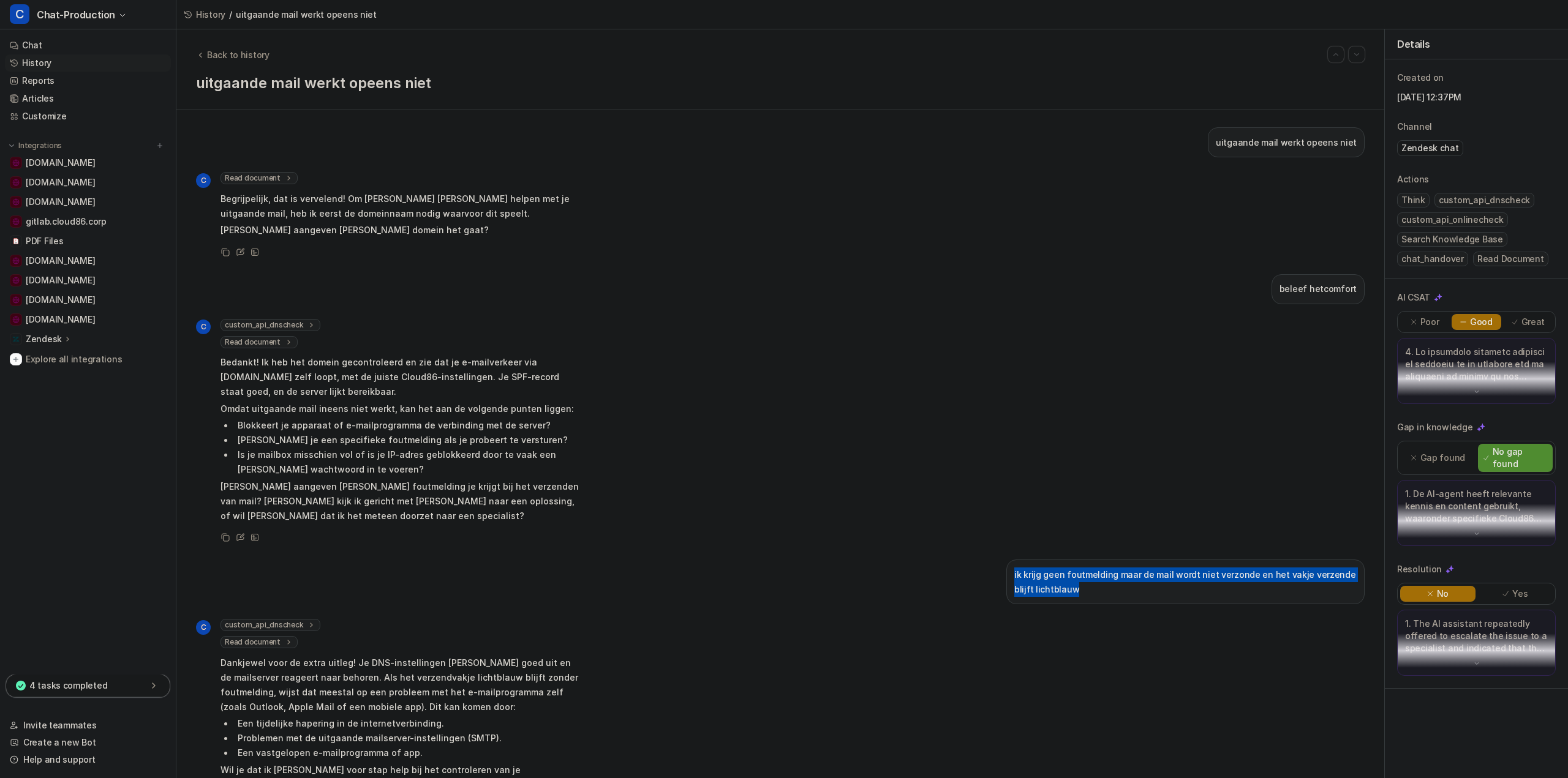
click at [1006, 575] on div "ik krijg geen foutmelding maar de mail wordt niet verzonde en het vakje verzend…" at bounding box center [1185, 582] width 358 height 45
copy p "ik krijg geen foutmelding maar de mail wordt niet verzonde en het vakje verzend…"
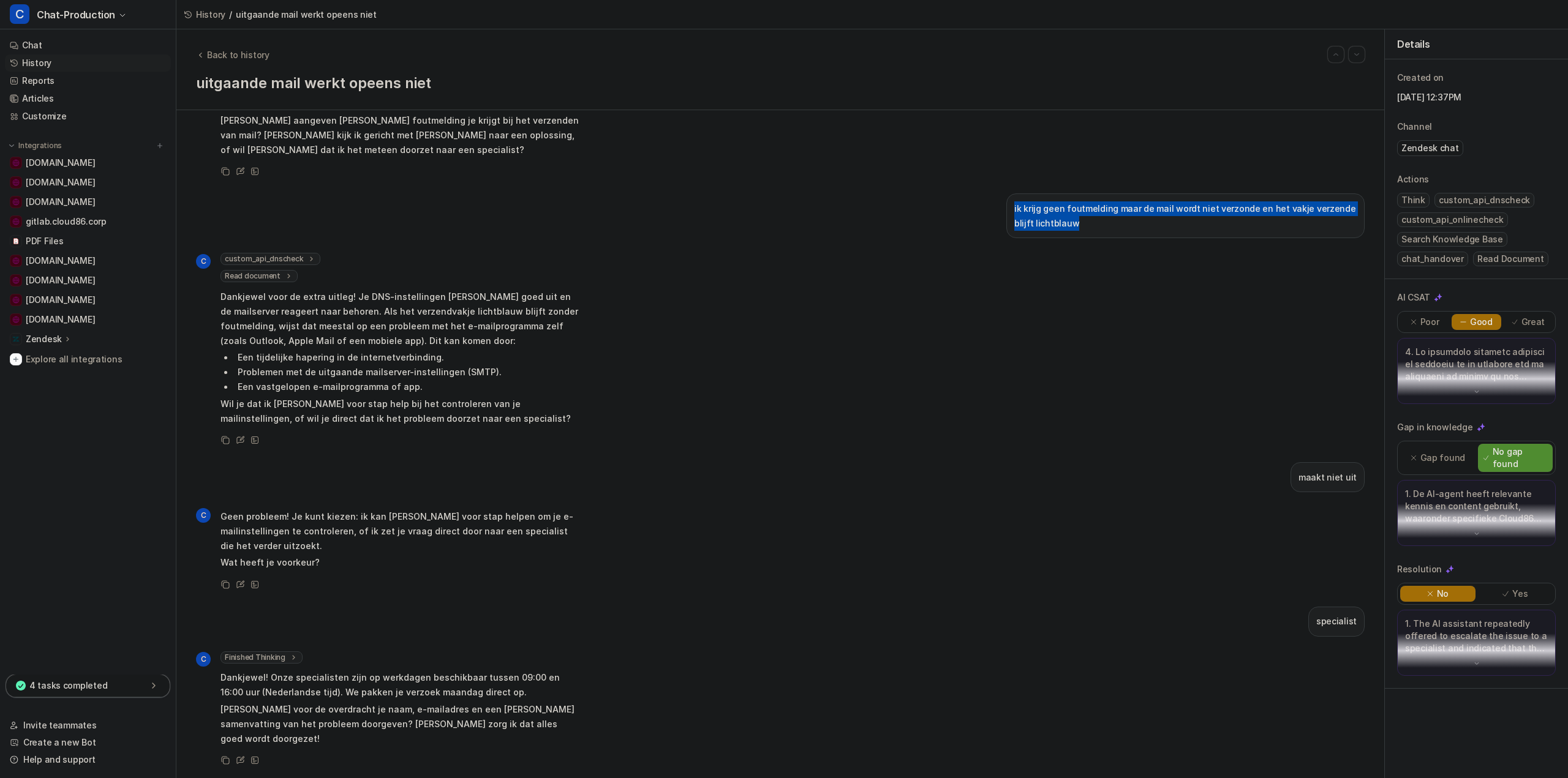
scroll to position [367, 0]
click at [1330, 466] on div "maakt niet uit" at bounding box center [1327, 476] width 74 height 30
click at [1326, 473] on p "maakt niet uit" at bounding box center [1327, 476] width 58 height 15
click at [1327, 474] on p "maakt niet uit" at bounding box center [1327, 476] width 58 height 15
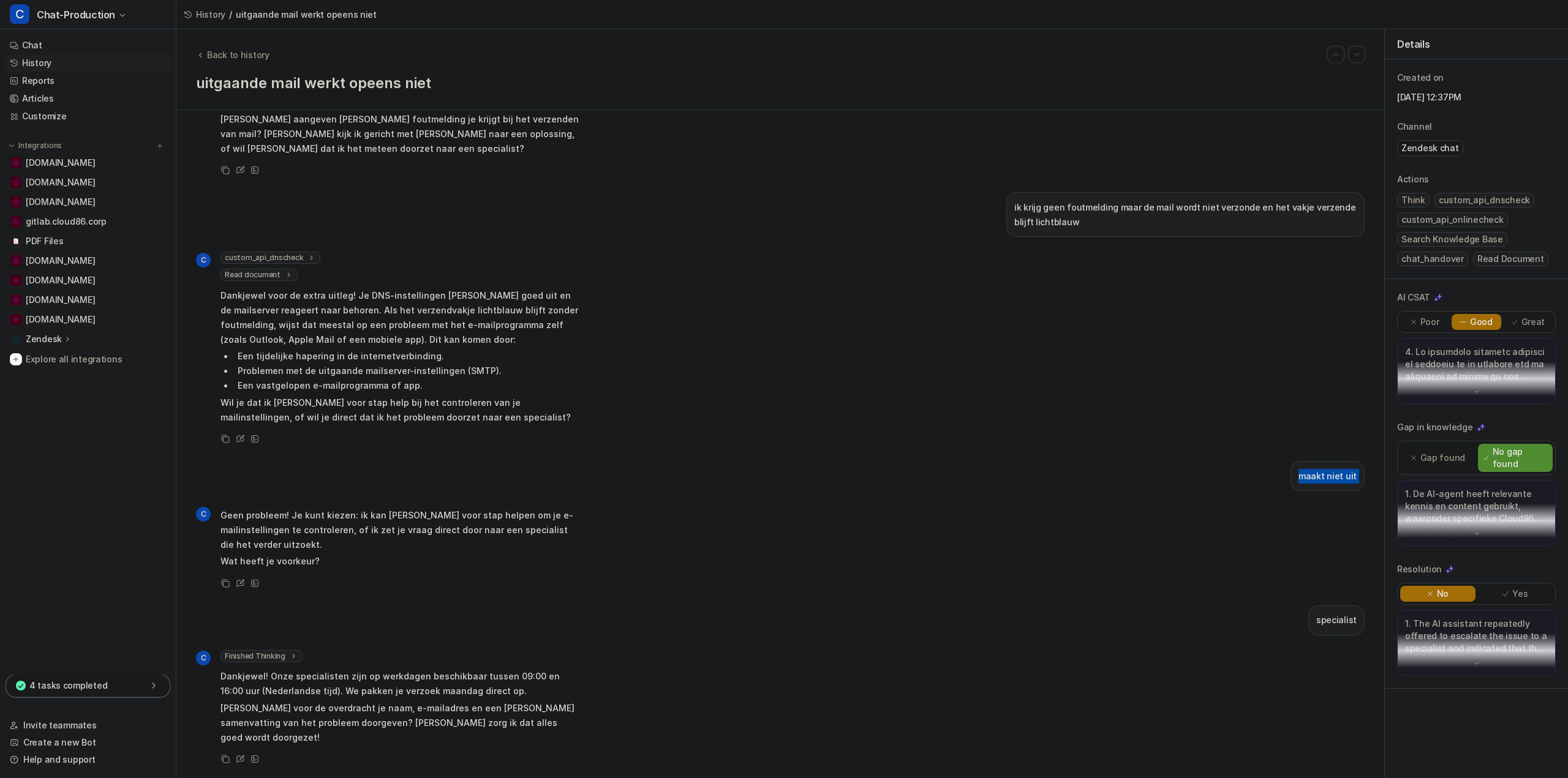
copy div "maakt niet uit C"
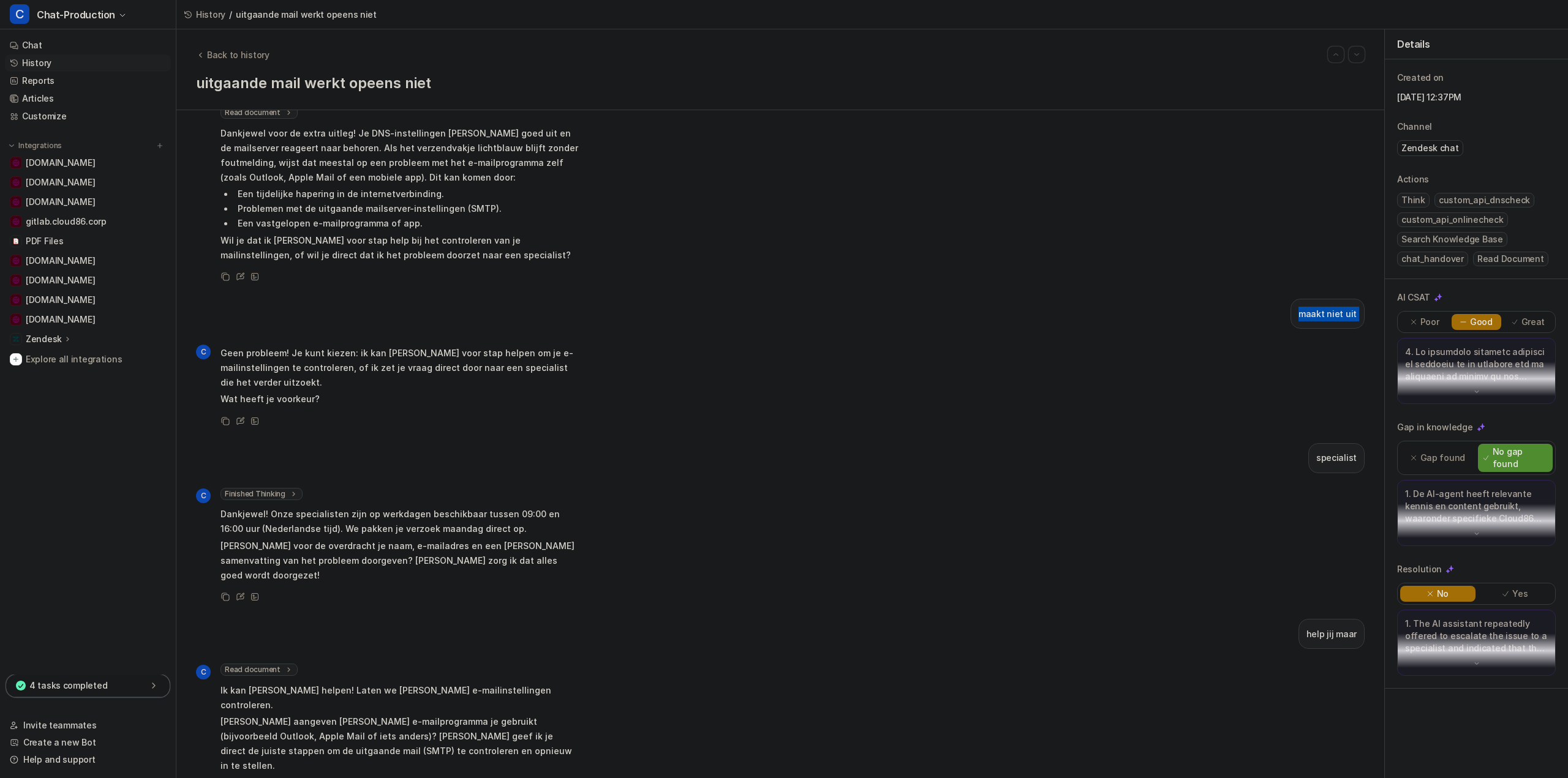
scroll to position [592, 0]
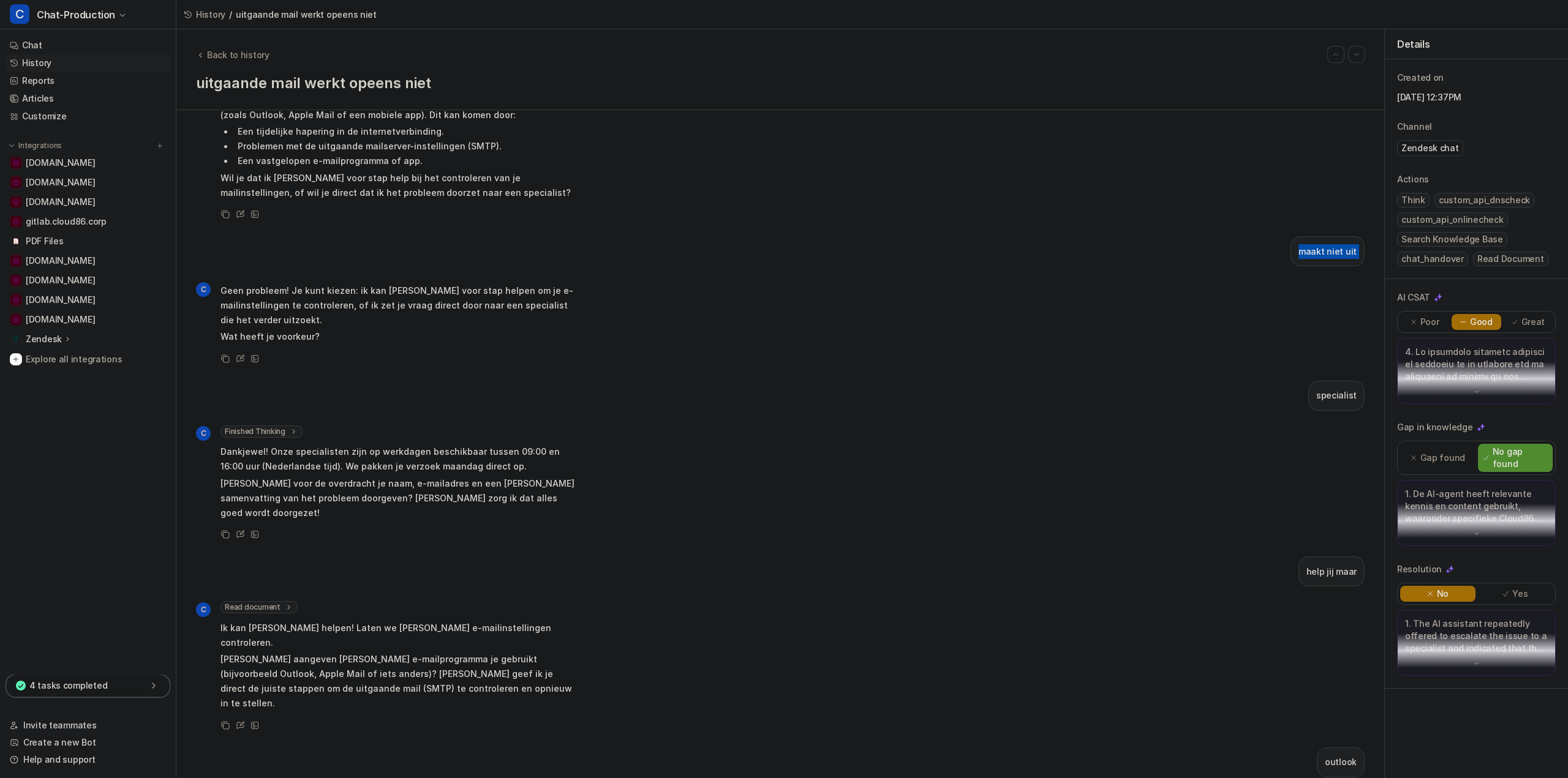
click at [1331, 388] on p "specialist" at bounding box center [1336, 395] width 40 height 15
copy div "specialist C"
click at [1328, 564] on p "help jij maar" at bounding box center [1332, 571] width 50 height 15
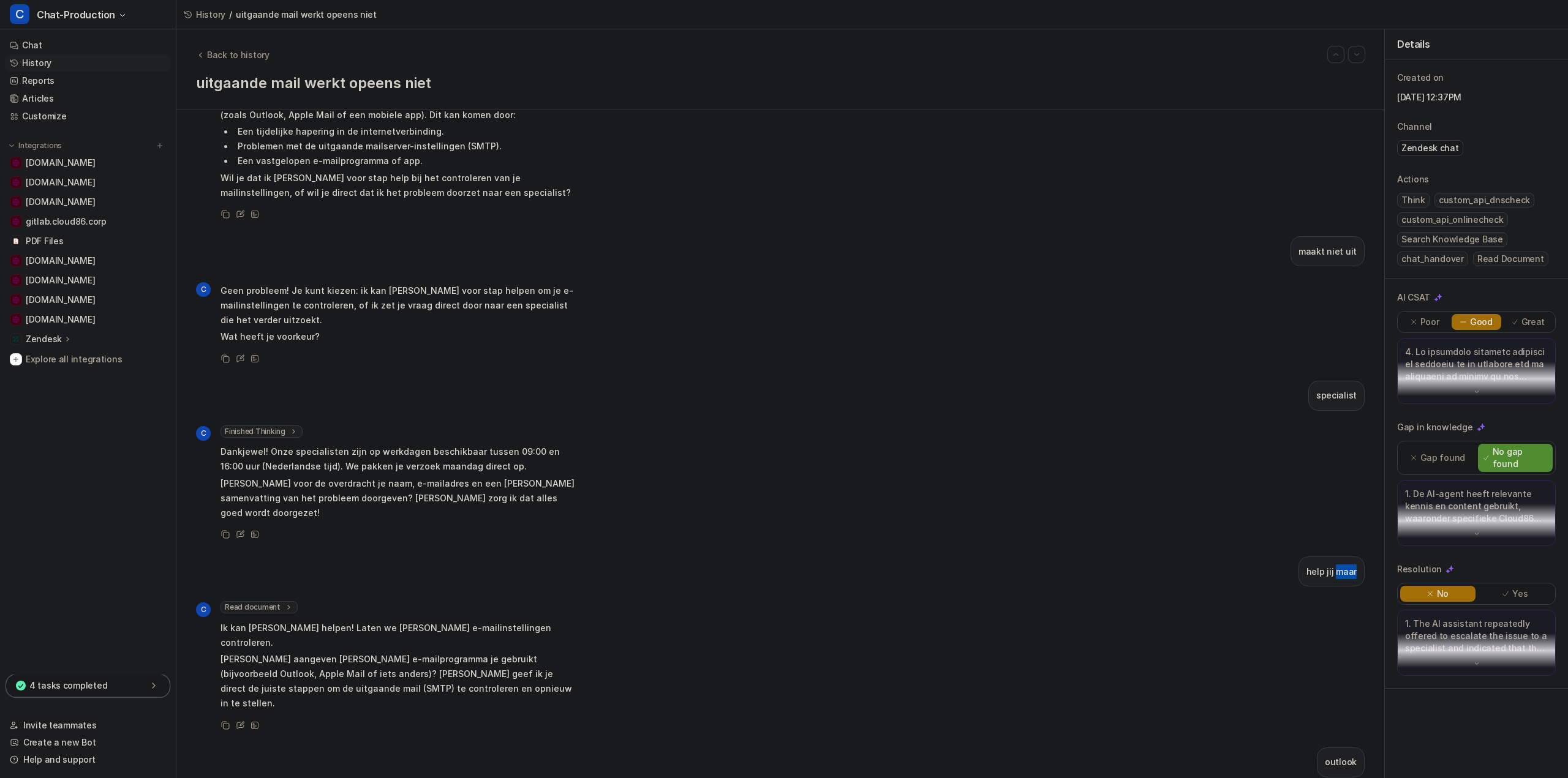
click at [1328, 564] on p "help jij maar" at bounding box center [1332, 571] width 50 height 15
copy div "help jij maar C"
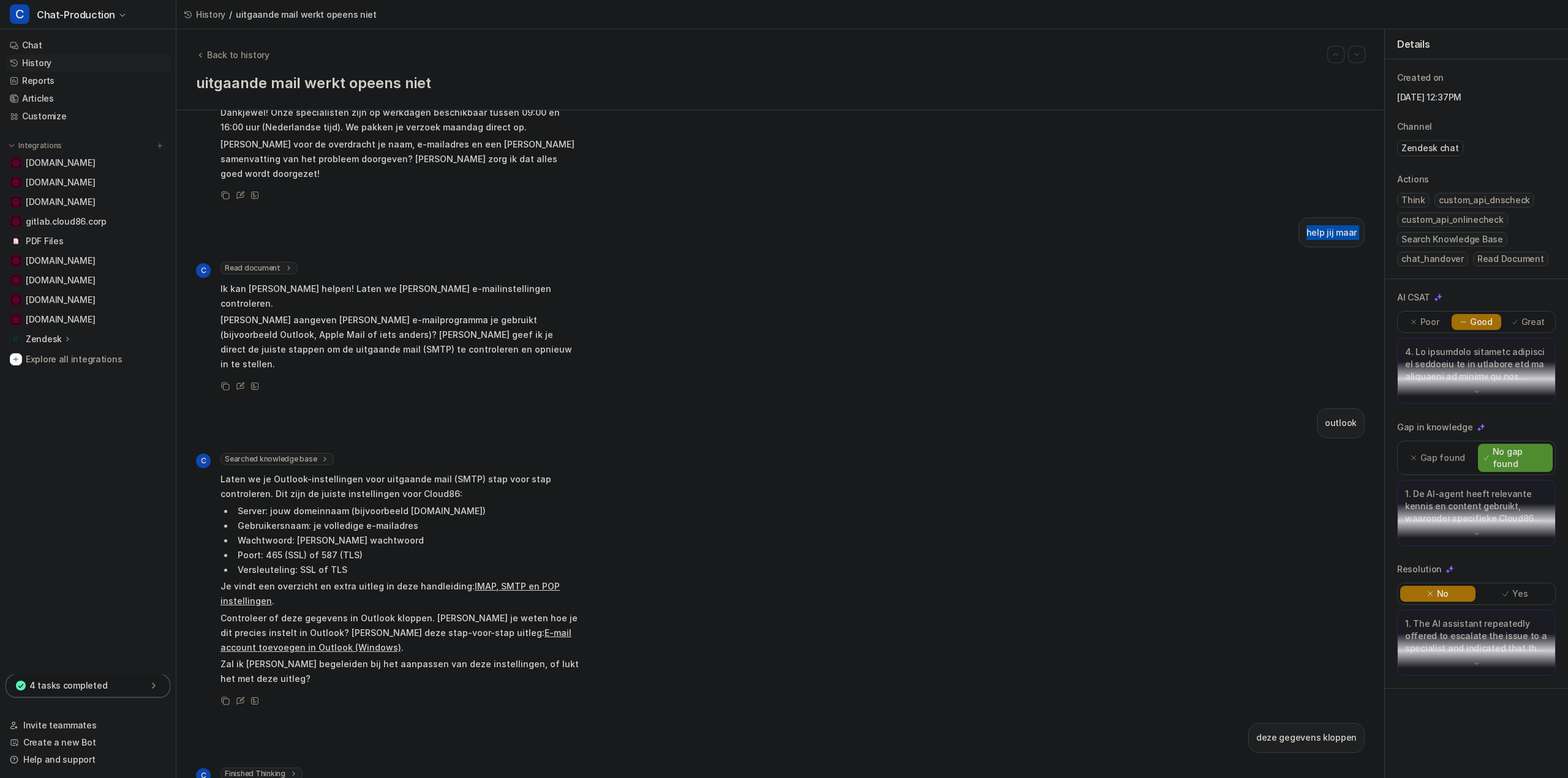
scroll to position [1021, 0]
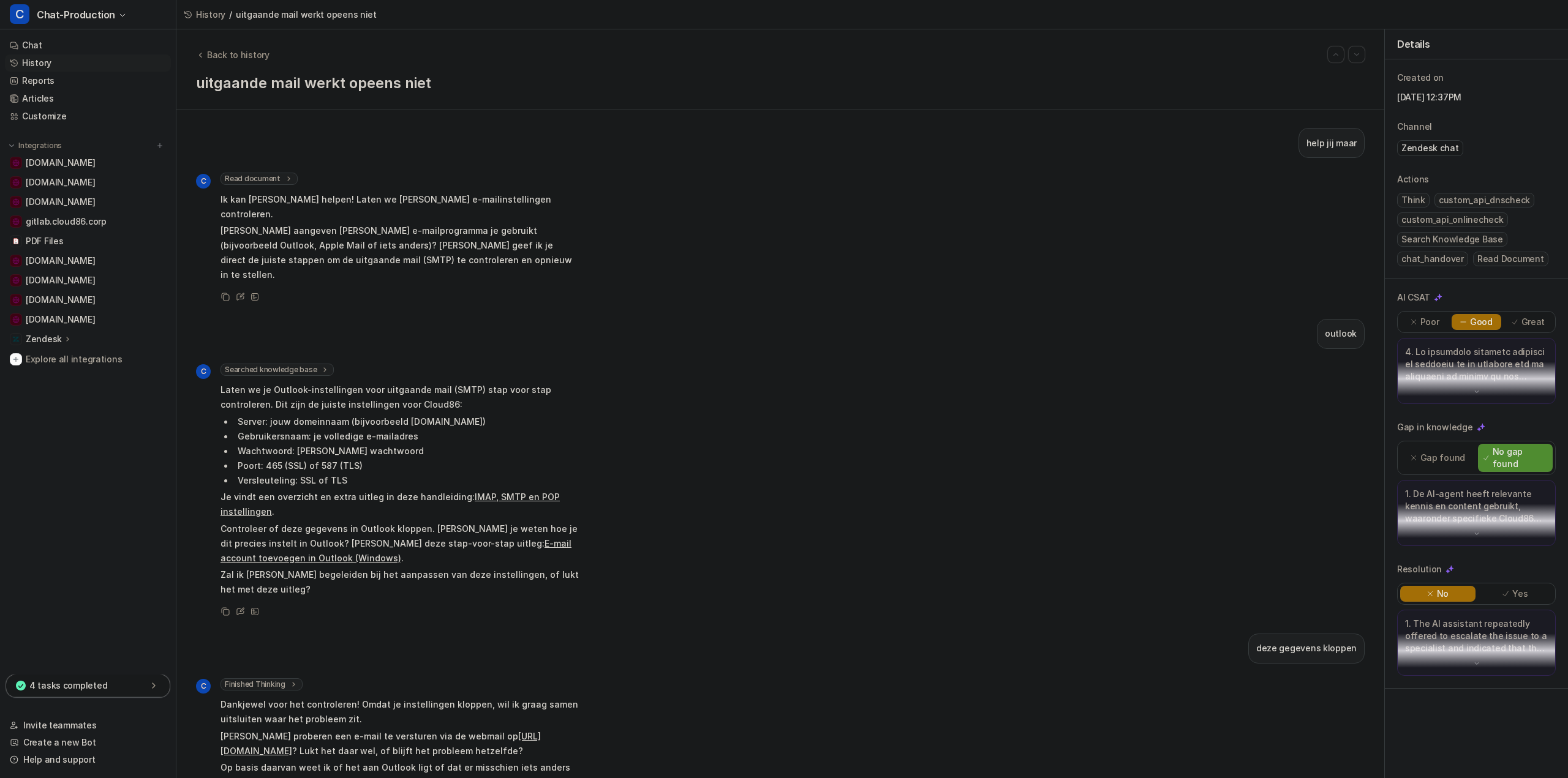
click at [1342, 326] on p "outlook" at bounding box center [1341, 333] width 32 height 15
copy div "outlook C"
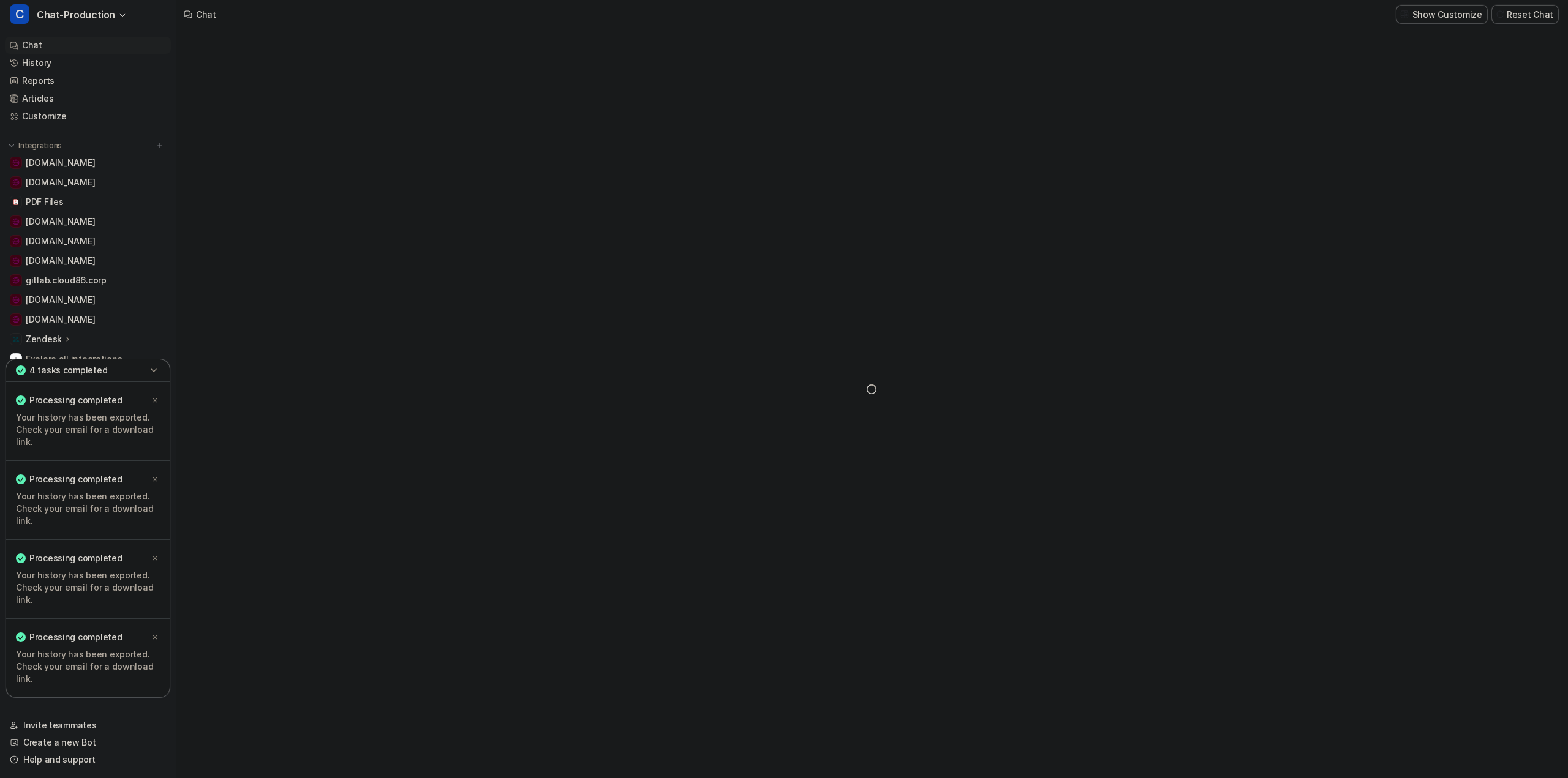
type textarea "**********"
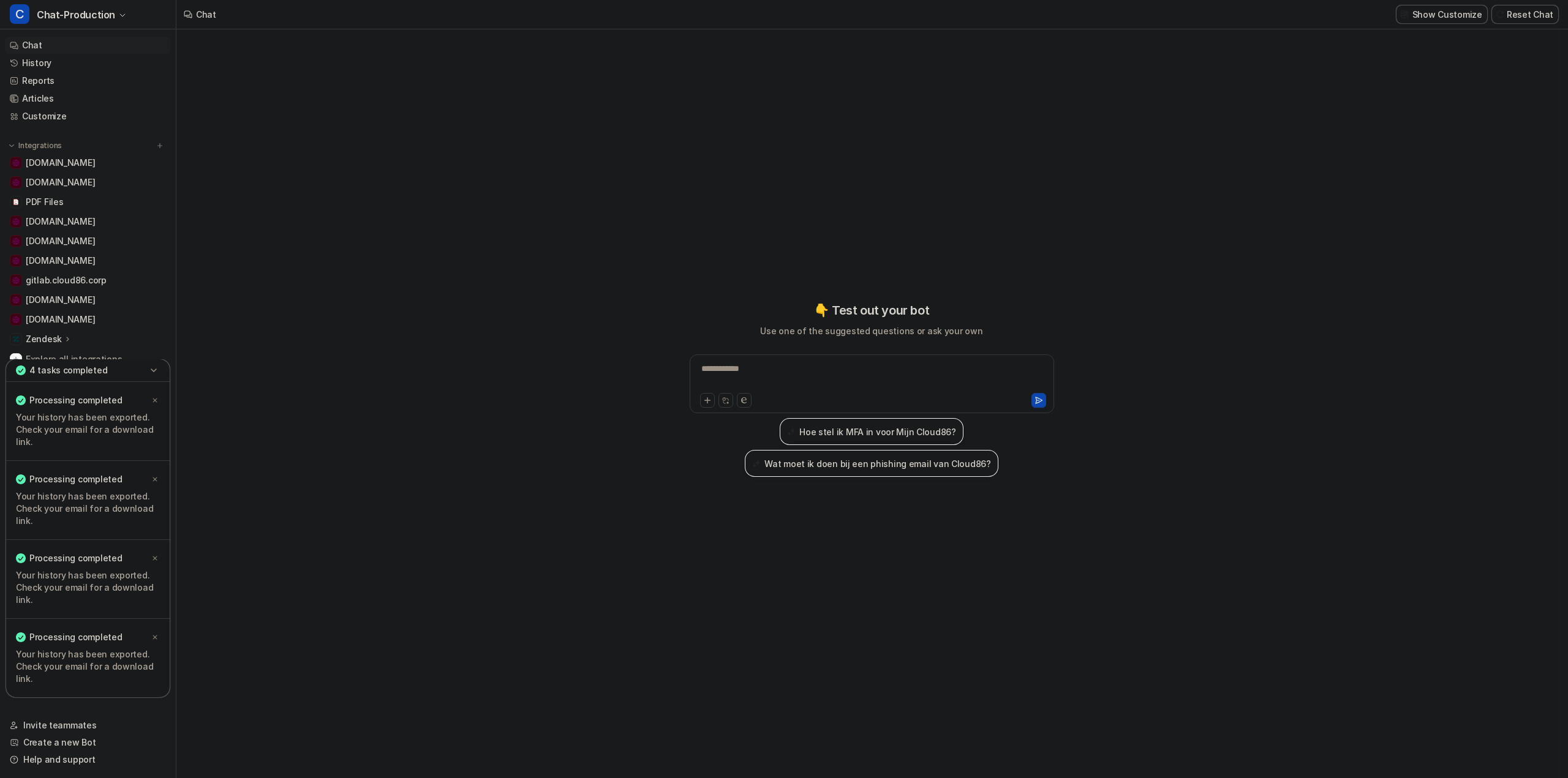
click at [792, 370] on div "**********" at bounding box center [872, 377] width 358 height 28
paste div
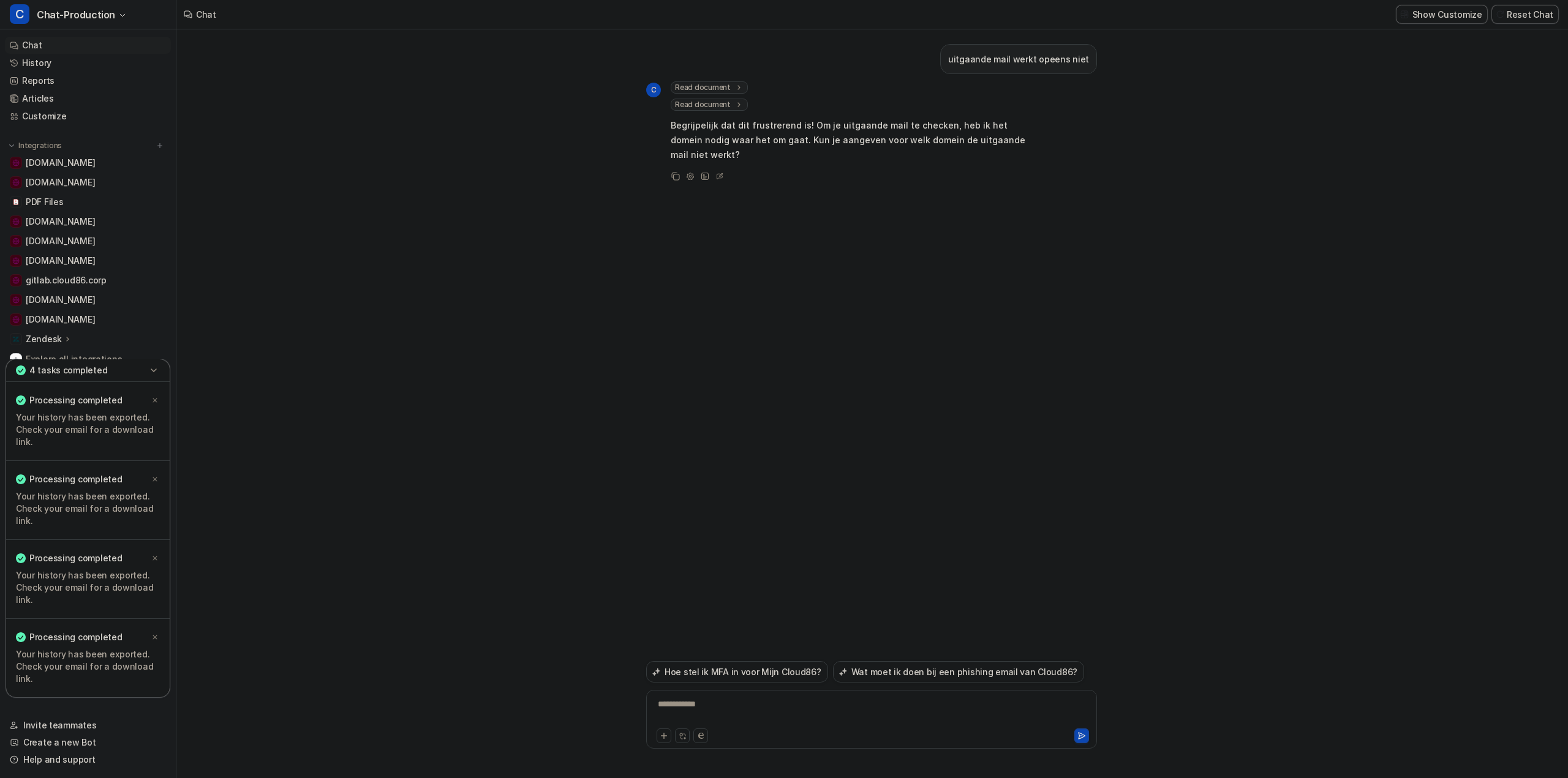
click at [784, 694] on div "**********" at bounding box center [872, 719] width 451 height 59
click at [756, 709] on div at bounding box center [872, 712] width 445 height 28
paste div
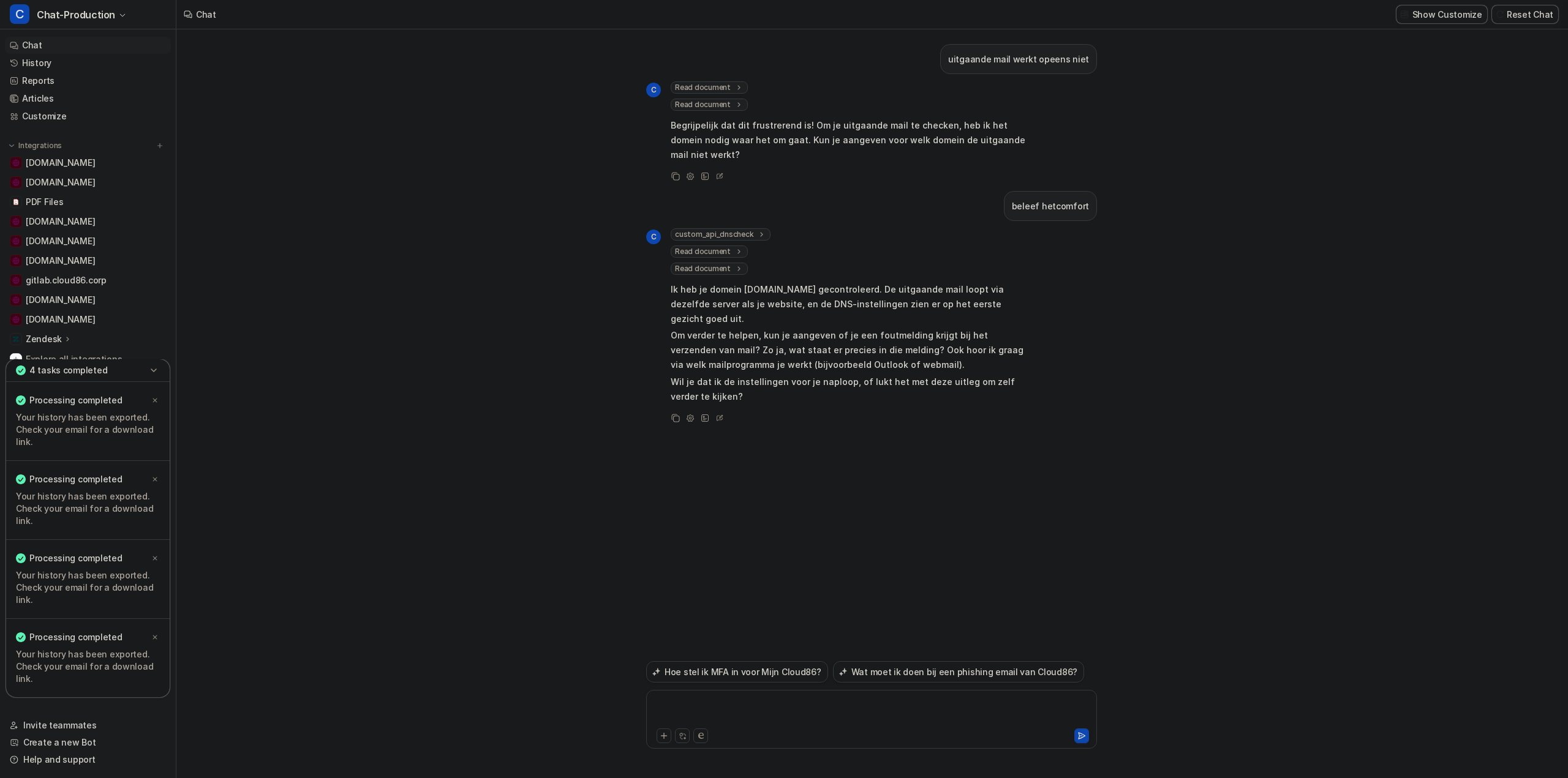
click at [722, 711] on div at bounding box center [872, 712] width 445 height 28
drag, startPoint x: 741, startPoint y: 289, endPoint x: 823, endPoint y: 287, distance: 82.0
click at [823, 287] on p "Ik heb je domein [DOMAIN_NAME] gecontroleerd. De uitgaande mail loopt via dezel…" at bounding box center [849, 304] width 358 height 44
copy p "[DOMAIN_NAME]"
click at [1088, 733] on button at bounding box center [1081, 735] width 15 height 15
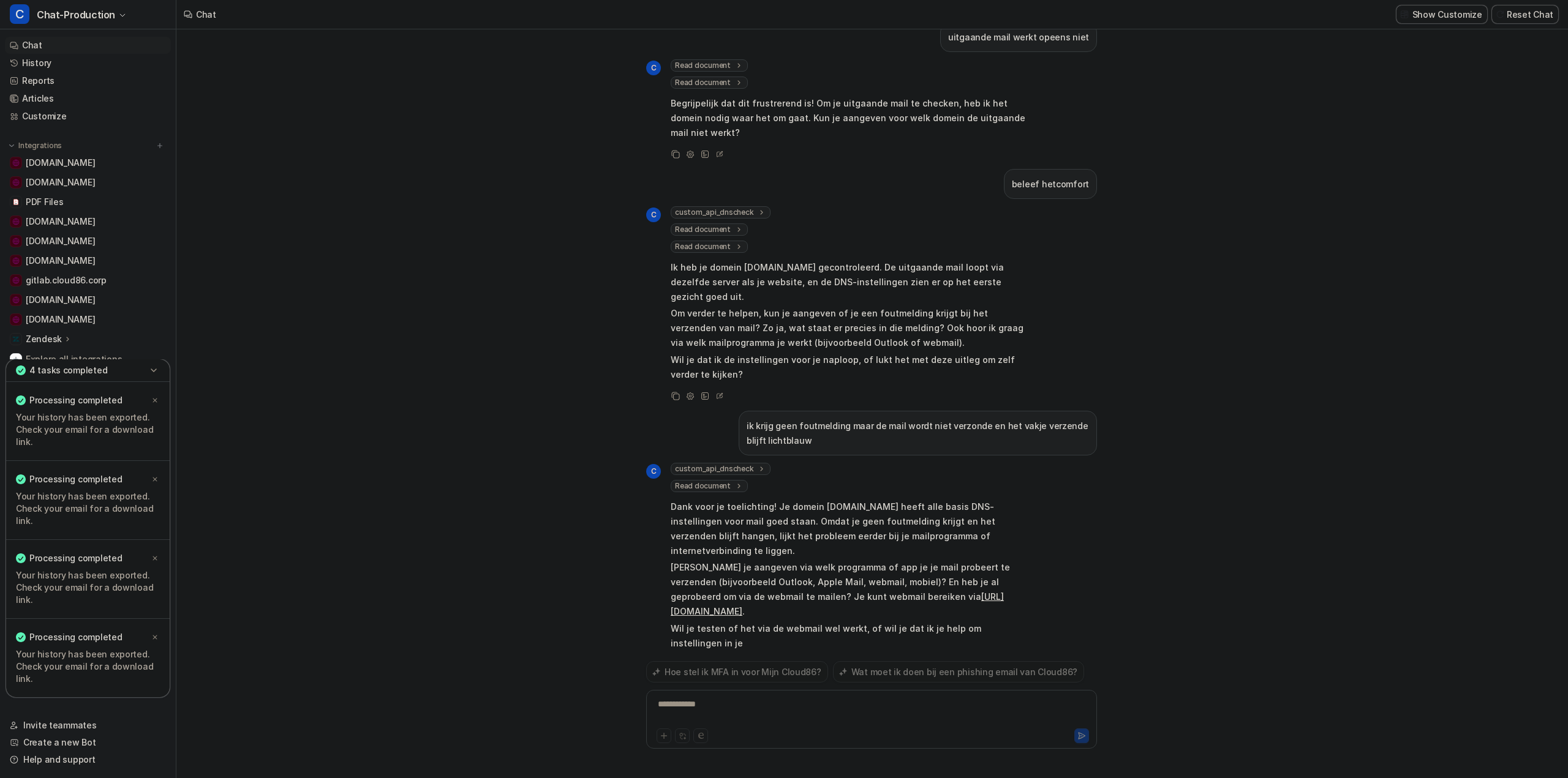
scroll to position [37, 0]
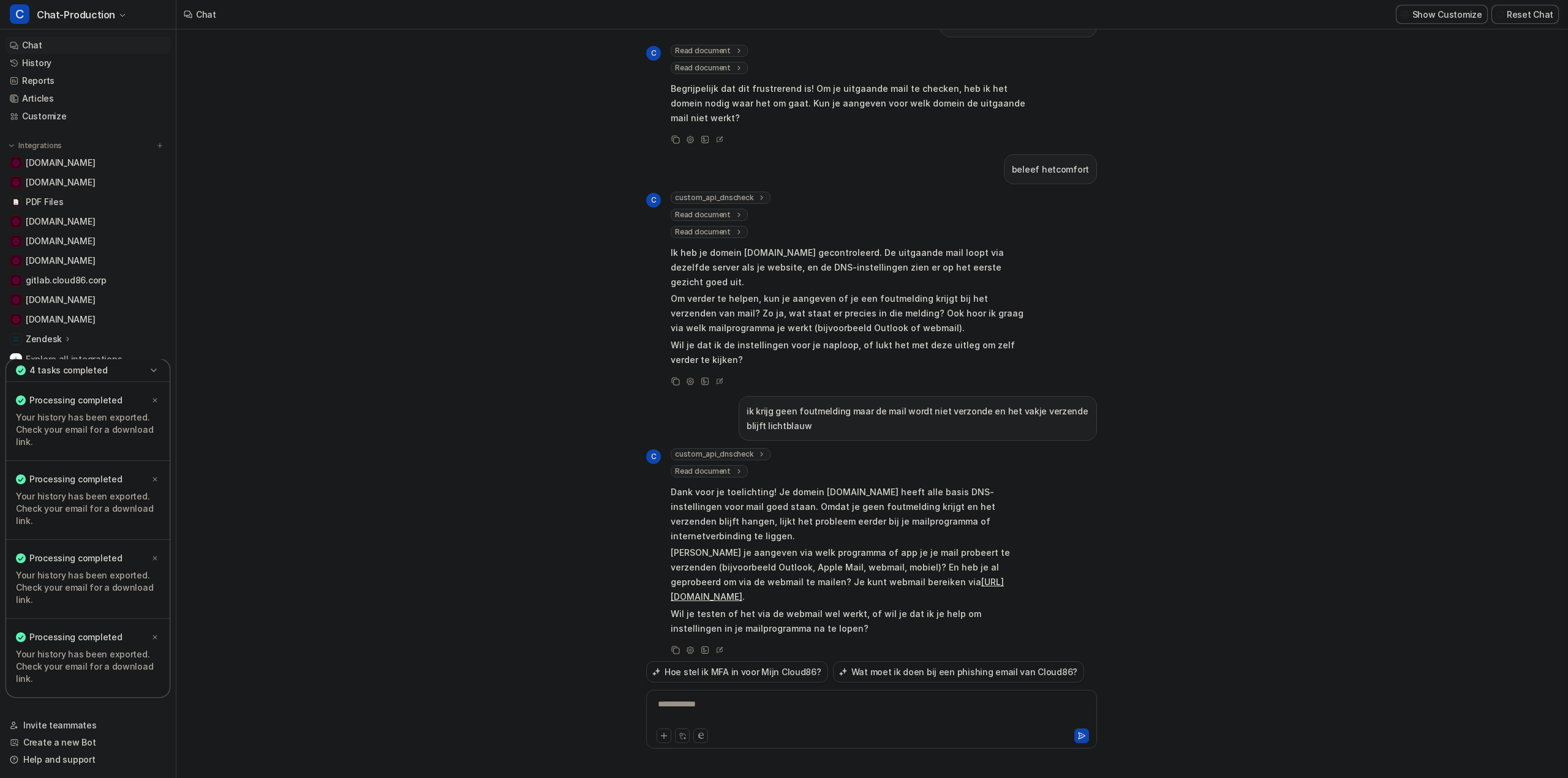
click at [1525, 14] on button "Reset Chat" at bounding box center [1525, 14] width 66 height 18
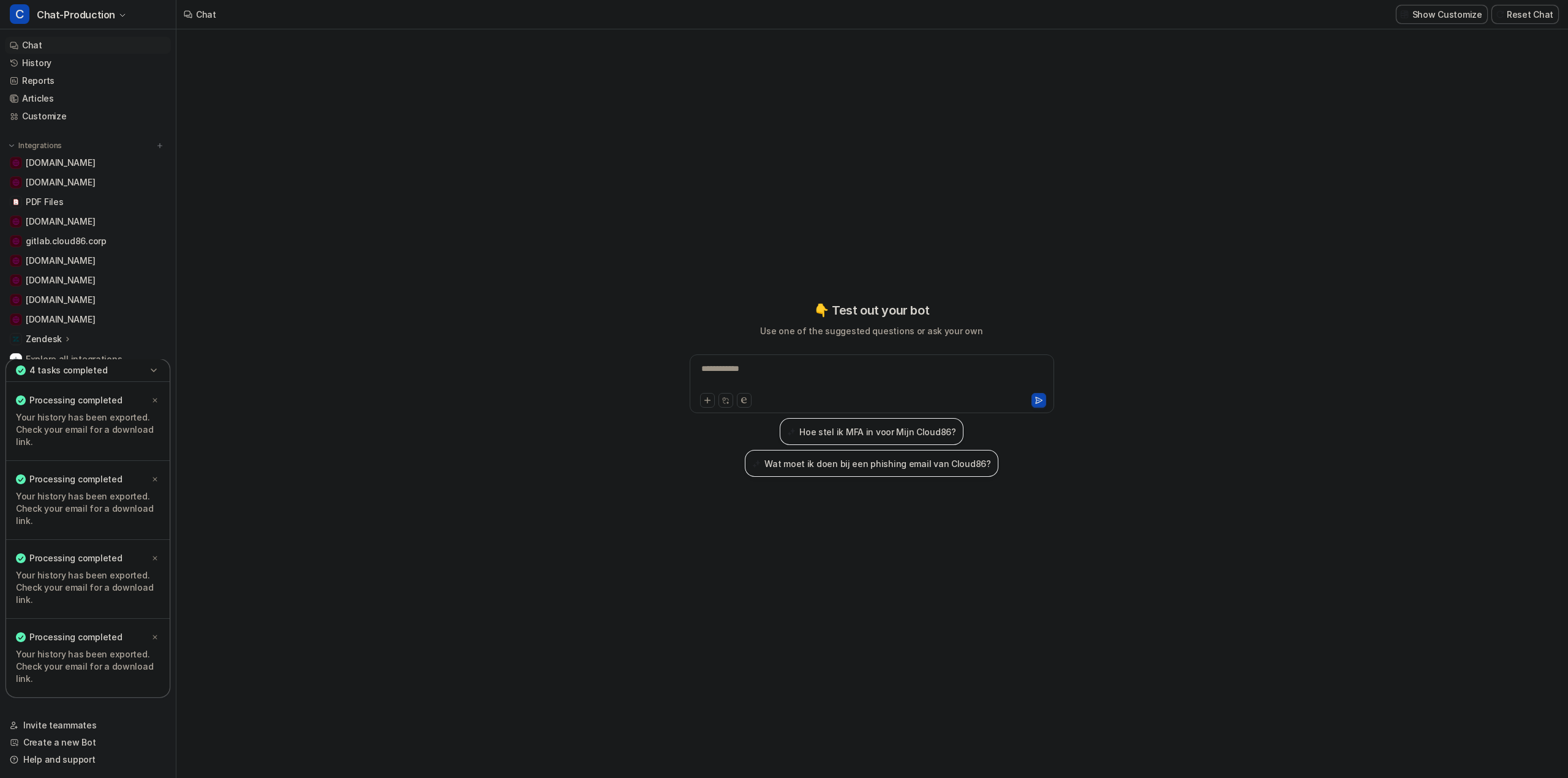
click at [817, 362] on div "**********" at bounding box center [872, 384] width 364 height 59
click at [810, 366] on div at bounding box center [872, 377] width 358 height 28
paste div
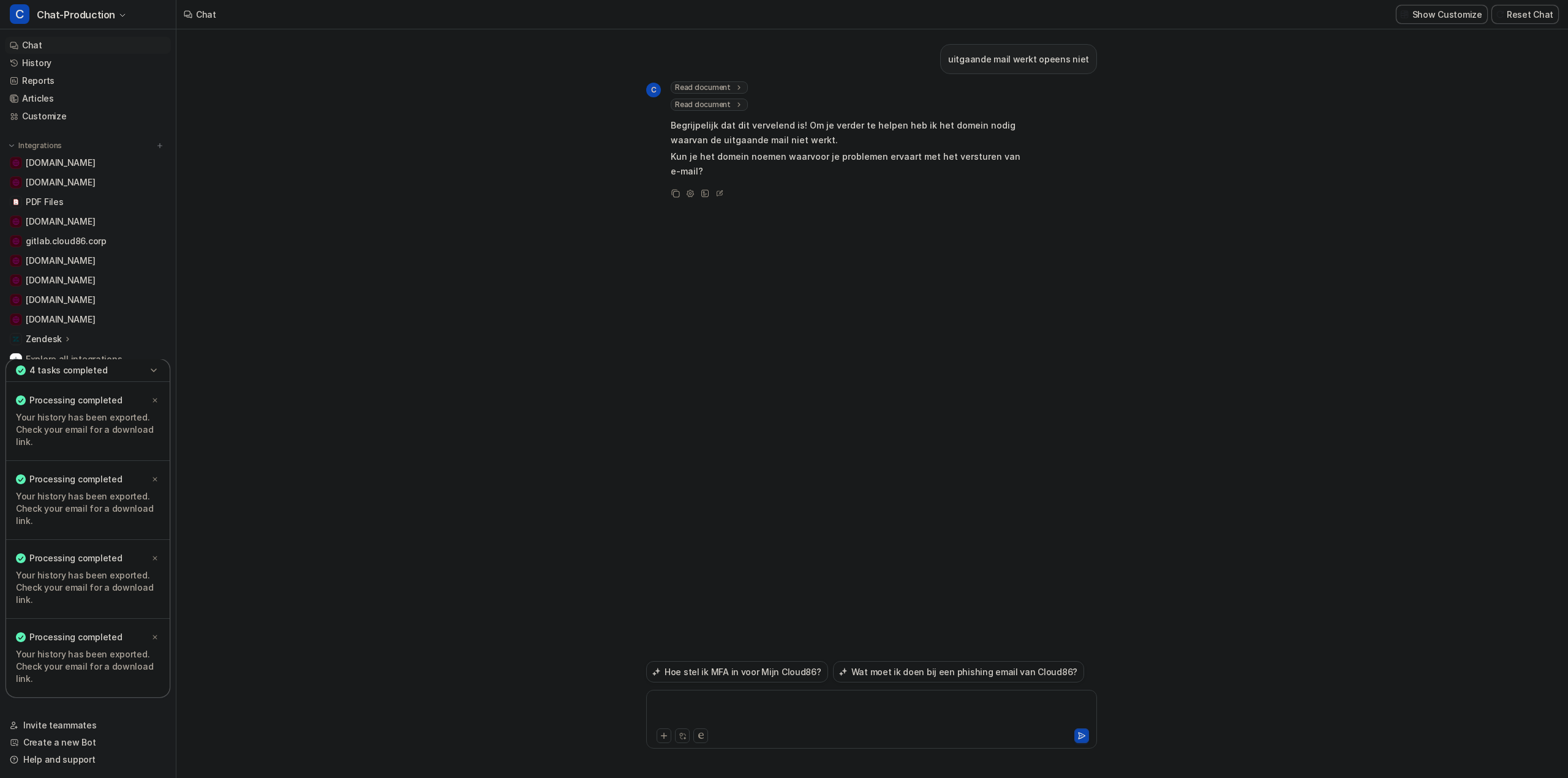
click at [722, 708] on div at bounding box center [872, 712] width 445 height 28
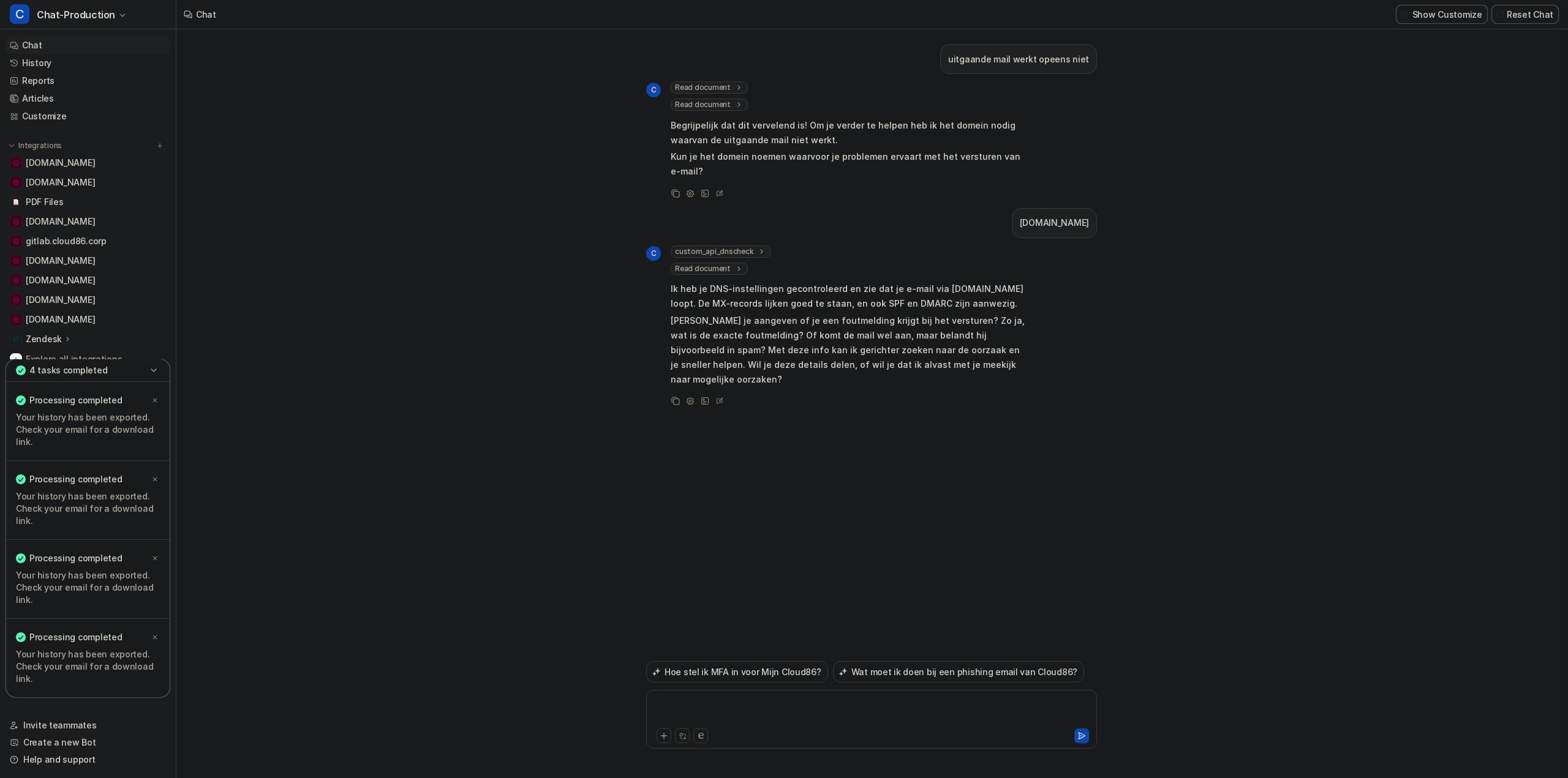
click at [745, 705] on div at bounding box center [872, 712] width 445 height 28
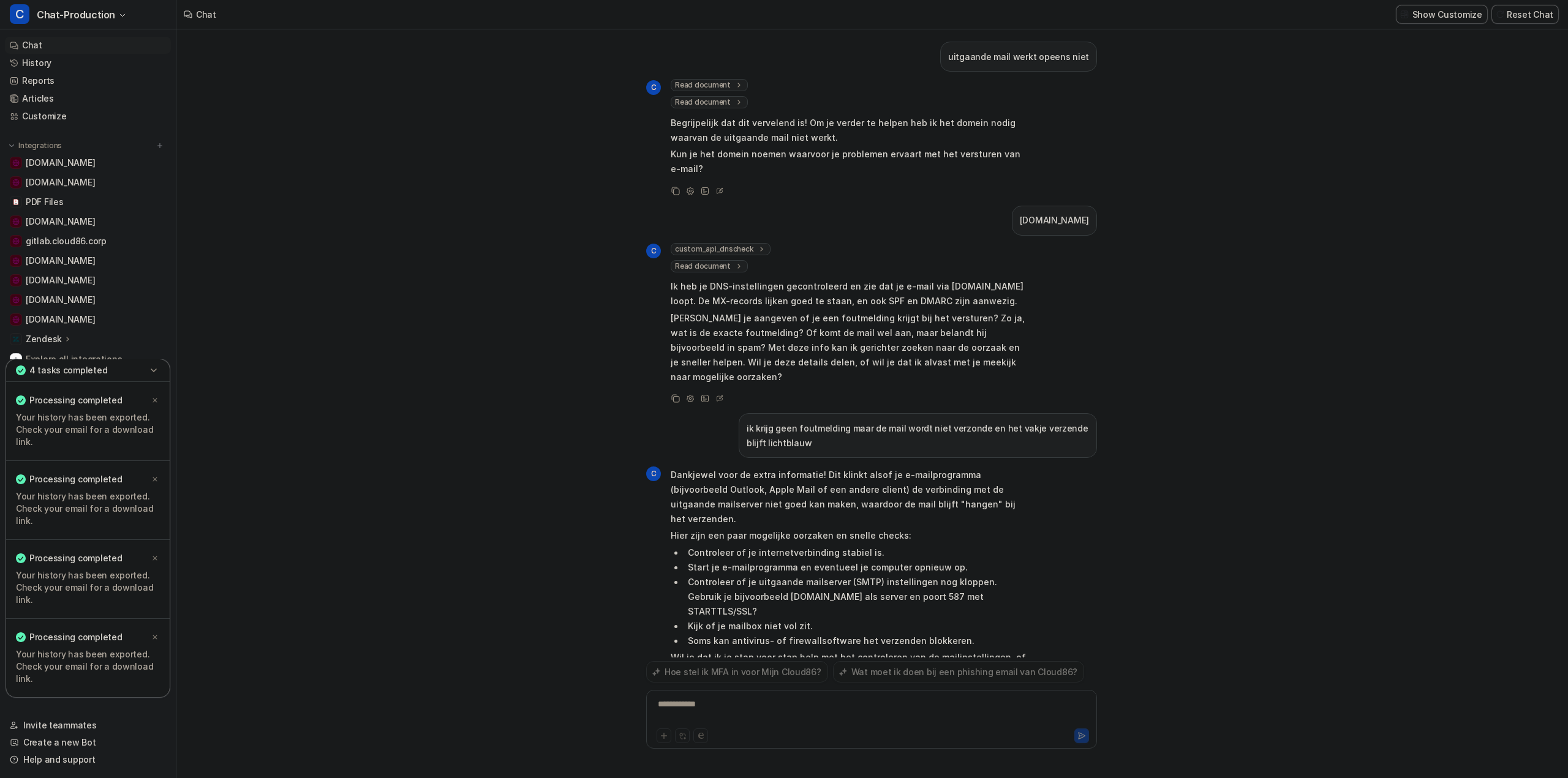
scroll to position [17, 0]
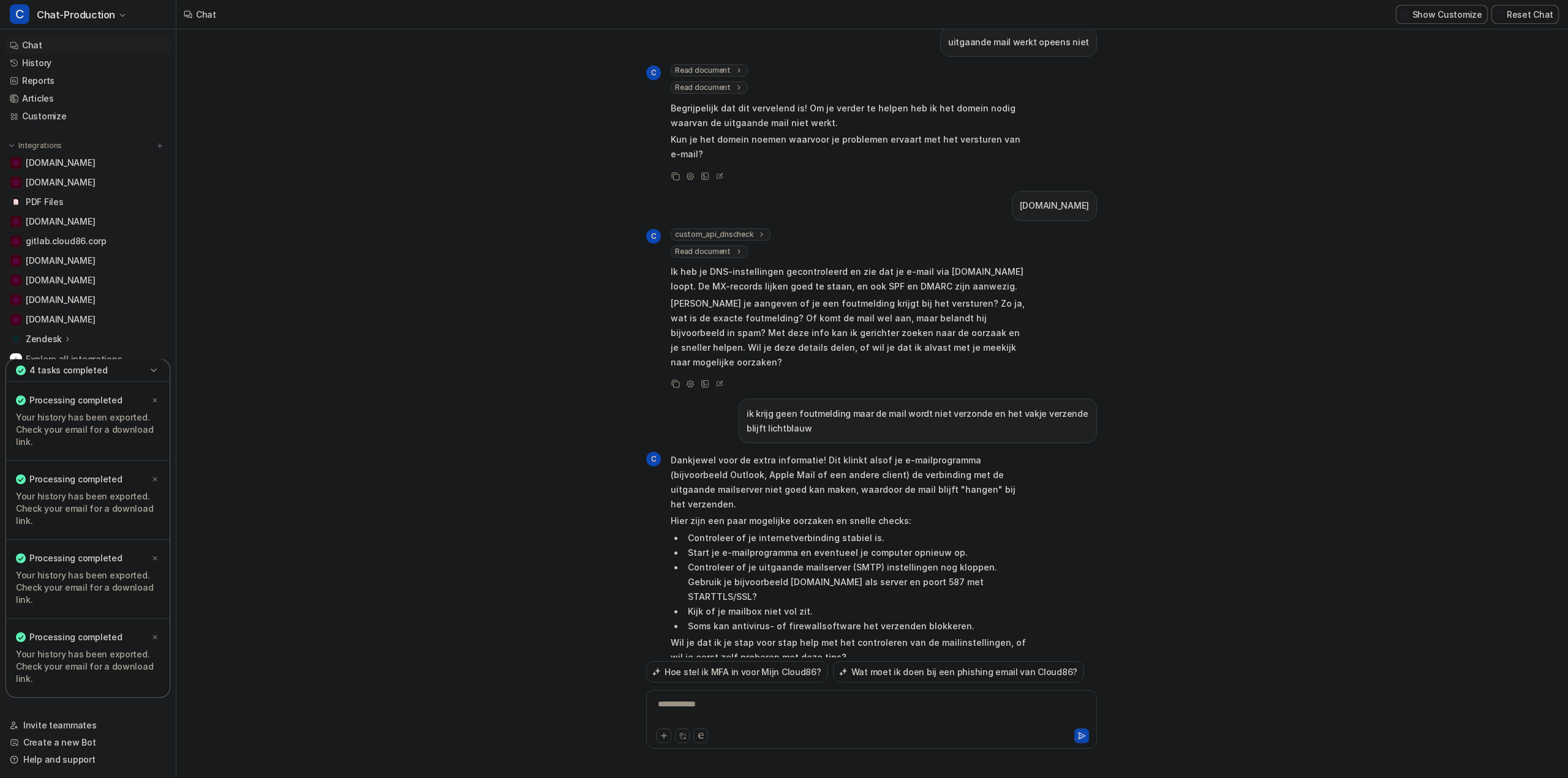
click at [715, 705] on div "**********" at bounding box center [872, 712] width 445 height 28
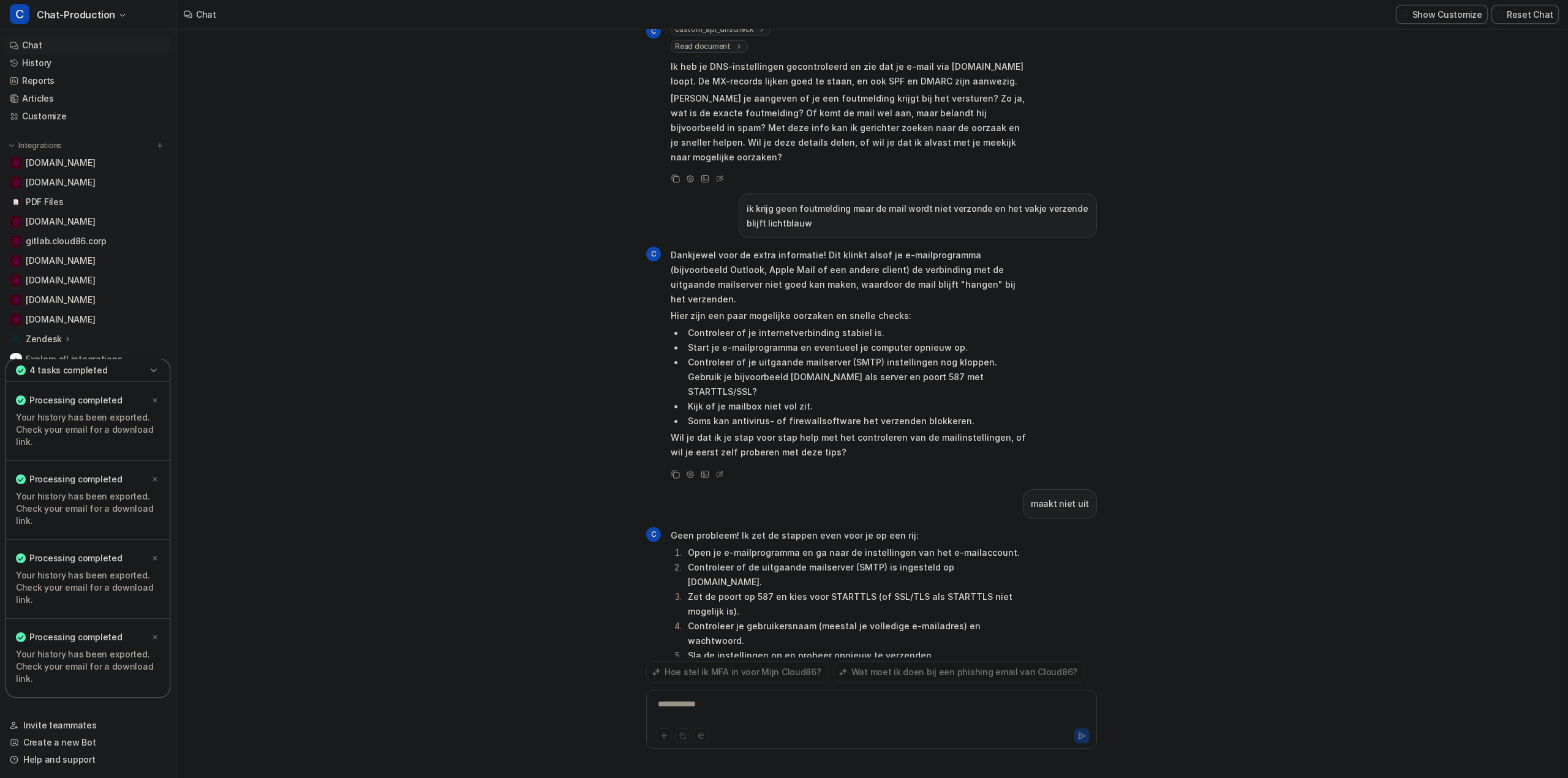
scroll to position [237, 0]
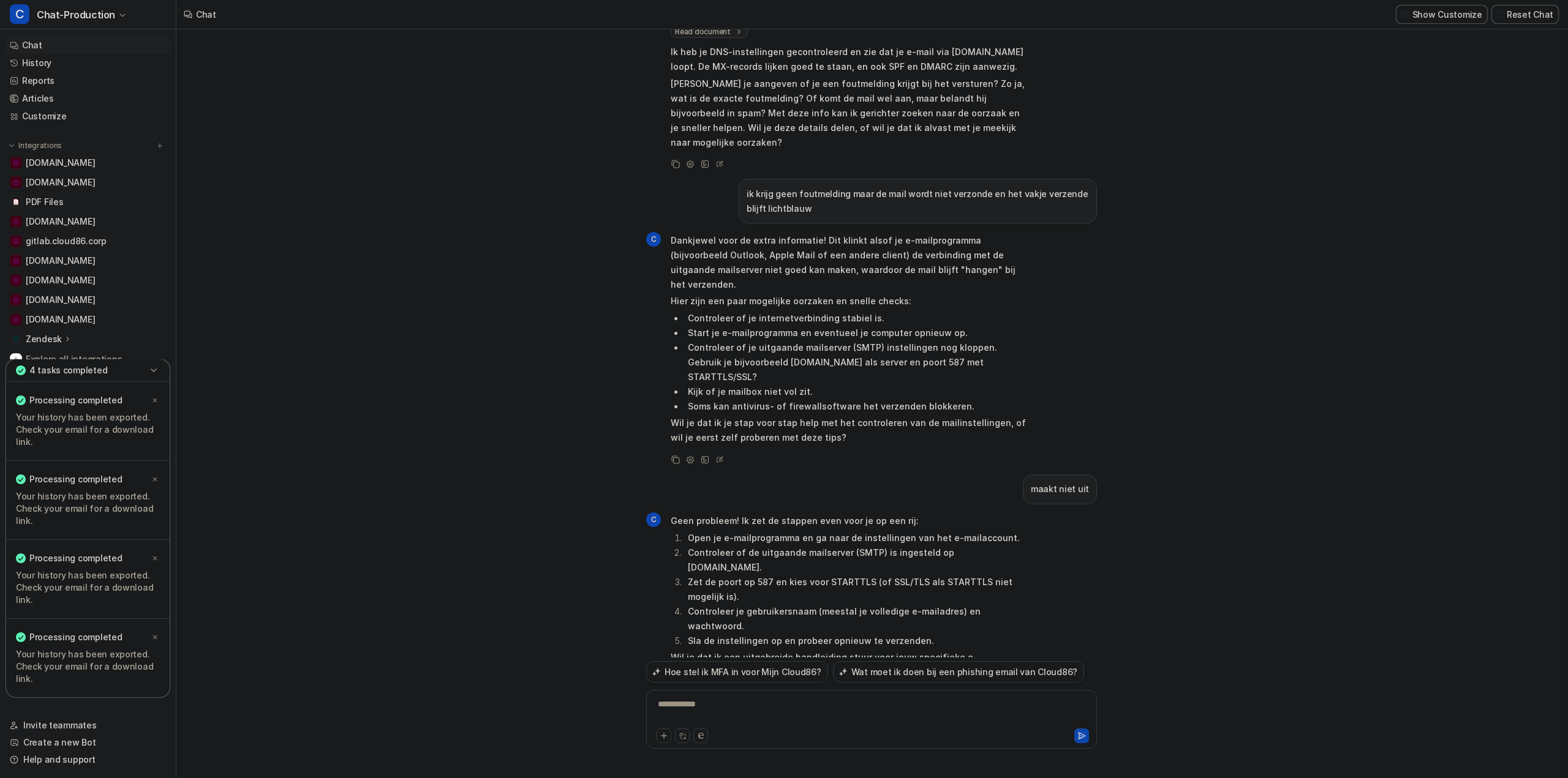
click at [726, 696] on div "**********" at bounding box center [872, 719] width 451 height 59
click at [726, 708] on div at bounding box center [872, 712] width 445 height 28
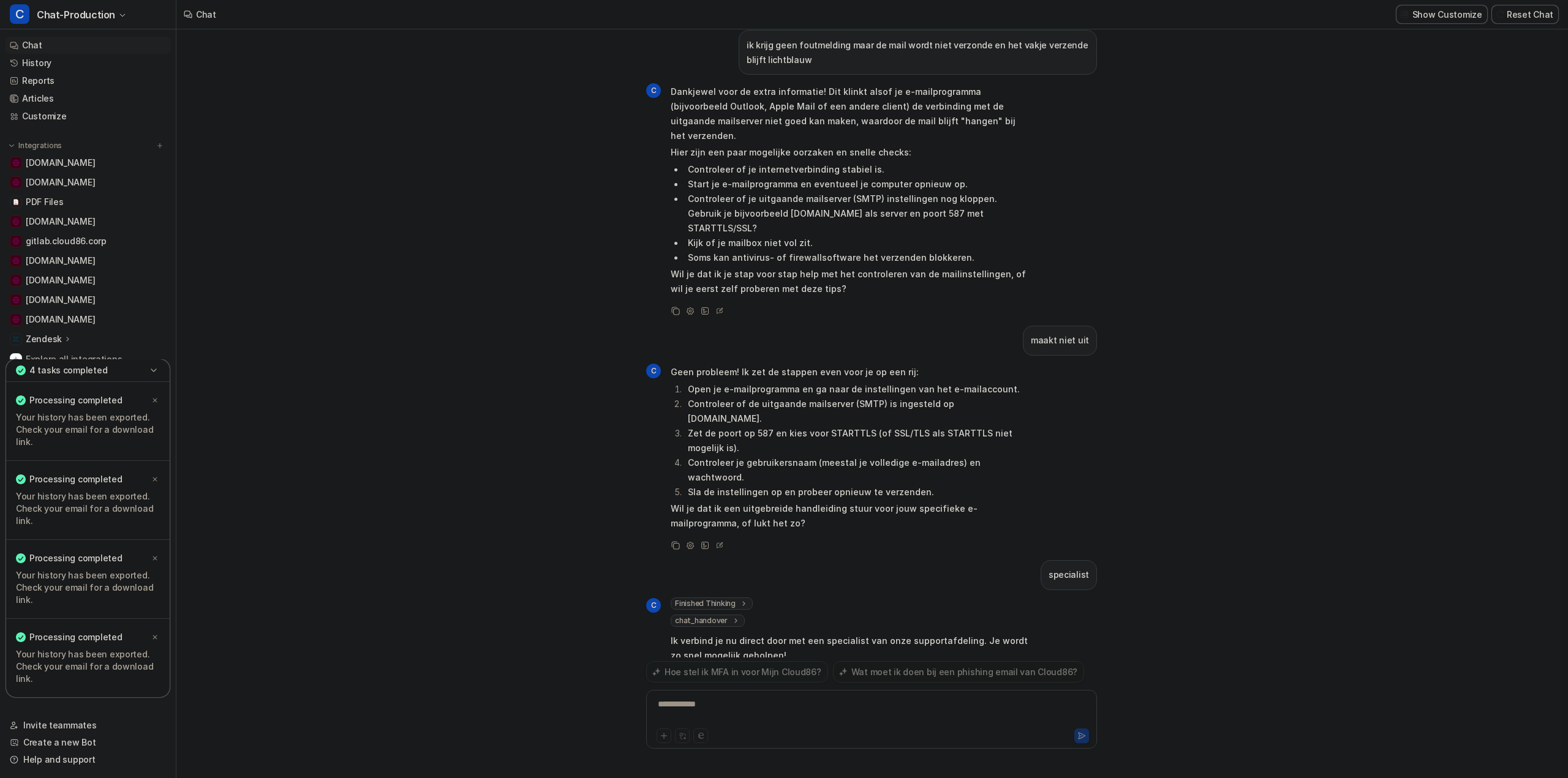
scroll to position [400, 0]
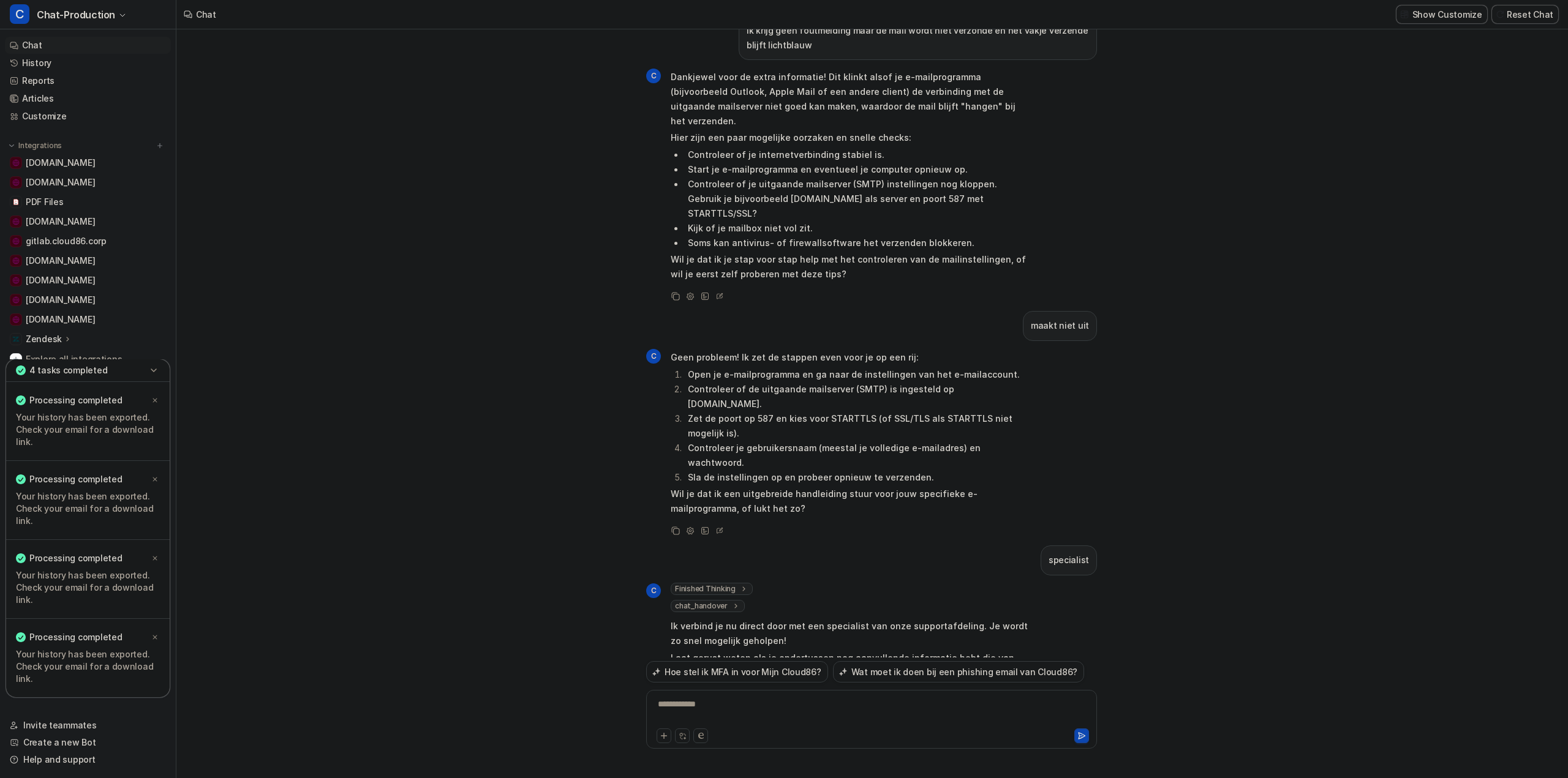
click at [758, 698] on div "**********" at bounding box center [872, 719] width 451 height 59
click at [714, 701] on div at bounding box center [872, 712] width 445 height 28
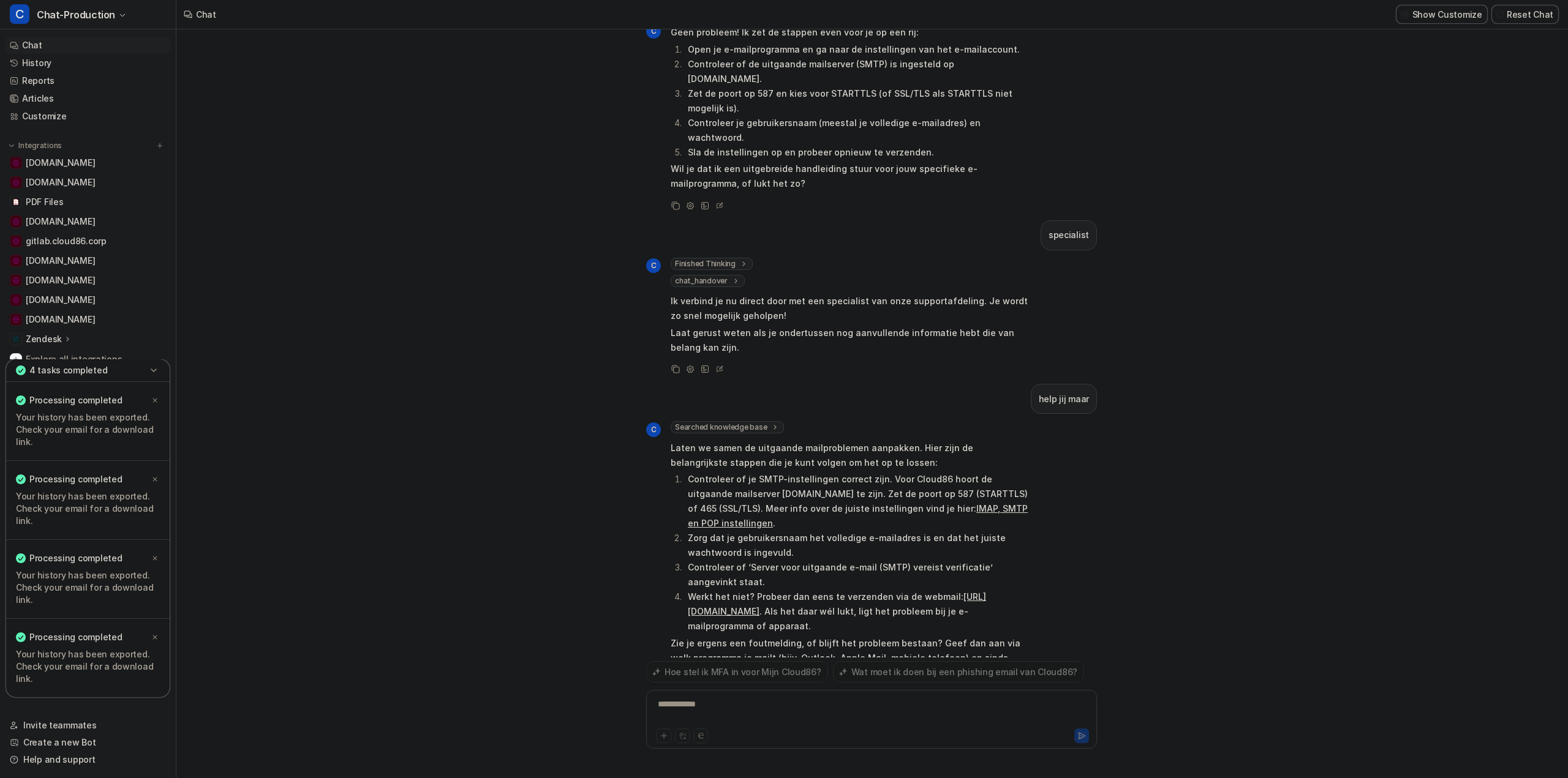
scroll to position [740, 0]
